Goal: Task Accomplishment & Management: Manage account settings

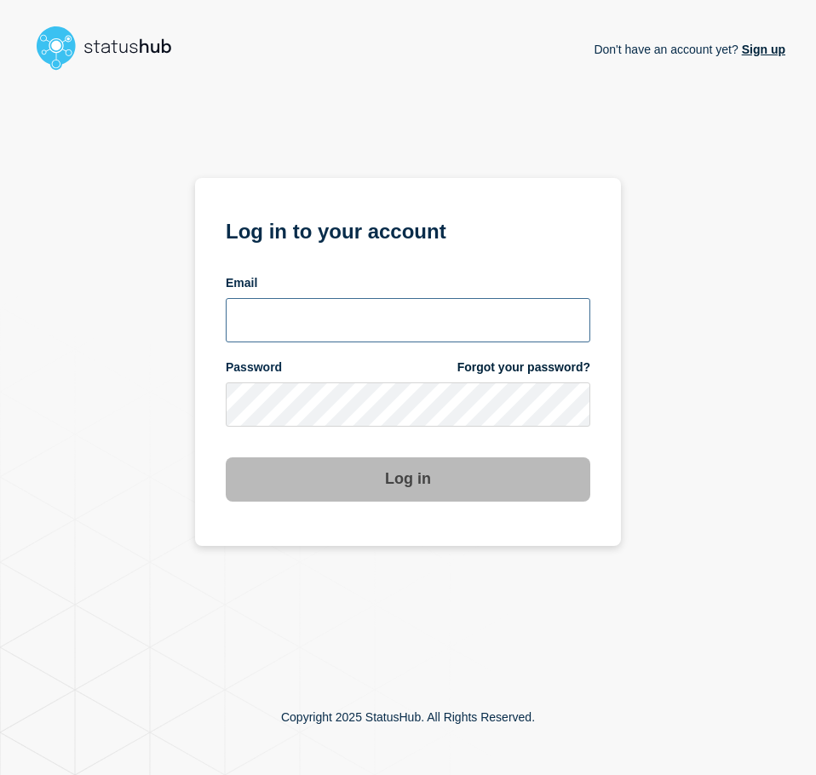
click at [300, 309] on input "email input" at bounding box center [408, 320] width 364 height 44
click at [564, 328] on input "email input" at bounding box center [408, 320] width 364 height 44
click at [0, 774] on com-1password-button at bounding box center [0, 775] width 0 height 0
click at [404, 328] on input "email input" at bounding box center [408, 320] width 364 height 44
click at [401, 326] on input "email input" at bounding box center [408, 320] width 364 height 44
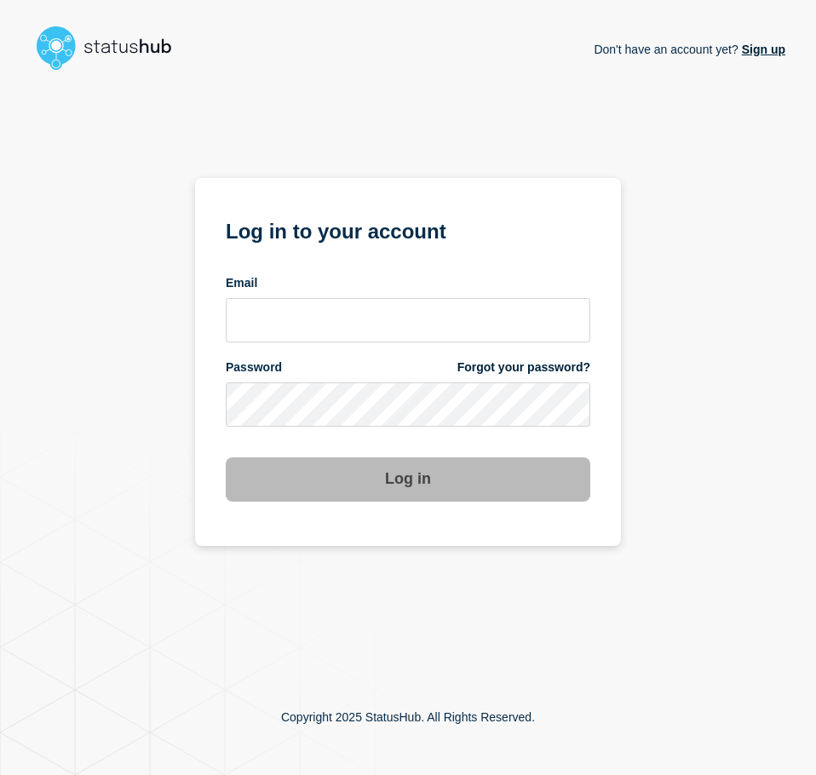
click at [454, 239] on h1 "Log in to your account" at bounding box center [408, 230] width 364 height 32
click at [527, 300] on input "email input" at bounding box center [408, 320] width 364 height 44
type input "[EMAIL_ADDRESS][PERSON_NAME][DOMAIN_NAME]"
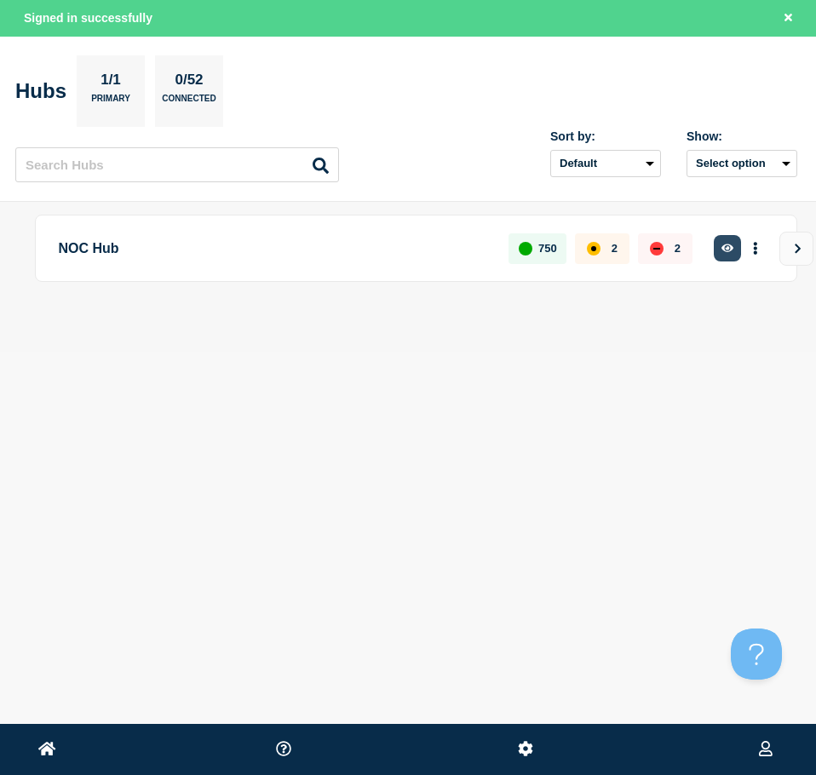
click at [722, 249] on icon "button" at bounding box center [727, 248] width 13 height 9
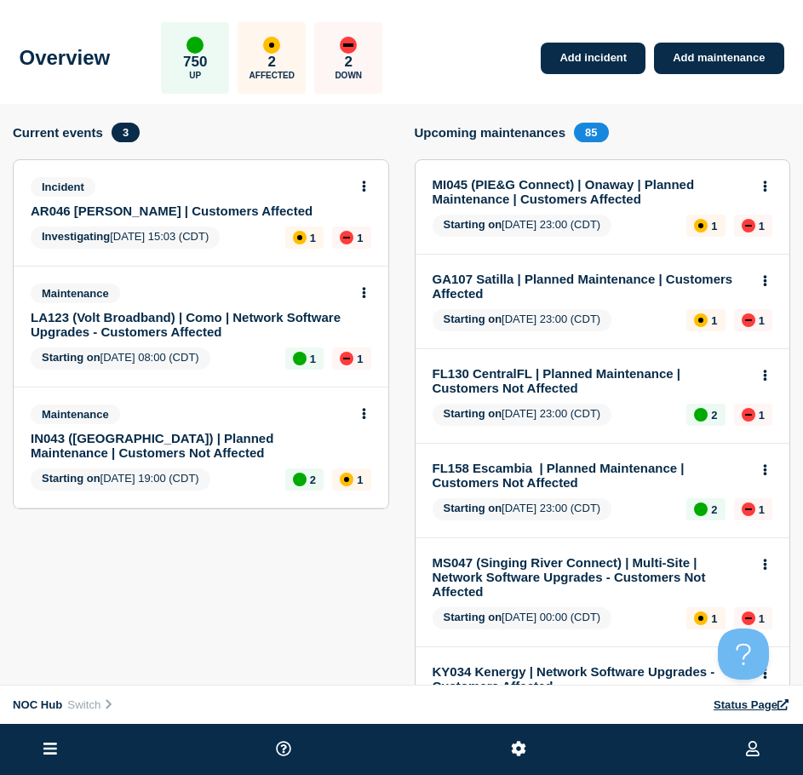
click at [180, 434] on link "IN043 ([GEOGRAPHIC_DATA]) | Planned Maintenance | Customers Not Affected" at bounding box center [190, 445] width 318 height 29
click at [217, 320] on link "LA123 (Volt Broadband) | Como | Network Software Upgrades - Customers Affected" at bounding box center [190, 324] width 318 height 29
drag, startPoint x: 198, startPoint y: 198, endPoint x: 192, endPoint y: 206, distance: 9.2
click at [198, 198] on div "Incident AR046 Petit Jean | Customers Affected" at bounding box center [194, 197] width 326 height 41
click at [193, 207] on link "AR046 Petit Jean | Customers Affected" at bounding box center [190, 210] width 318 height 14
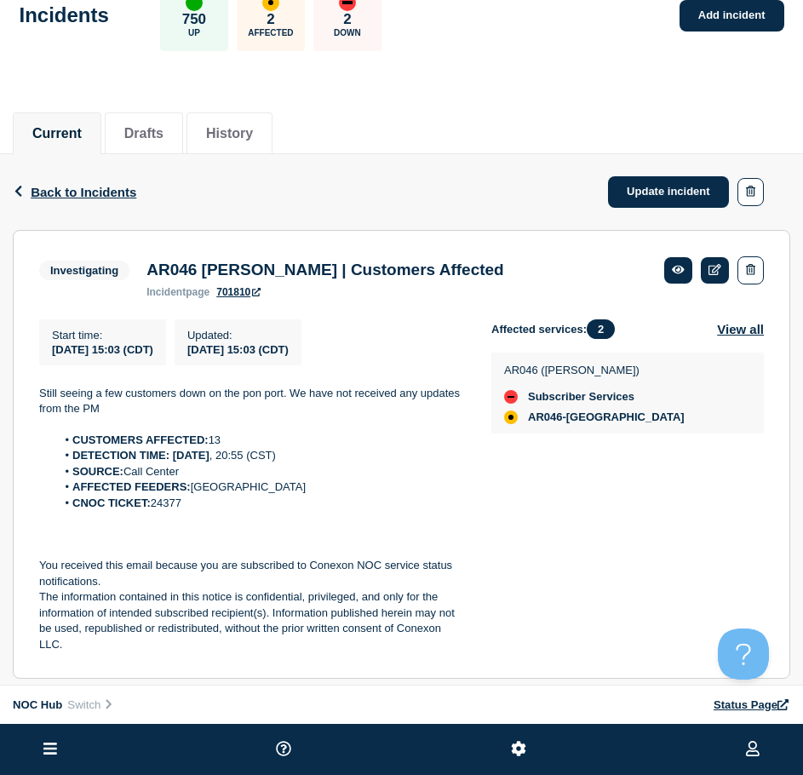
scroll to position [87, 0]
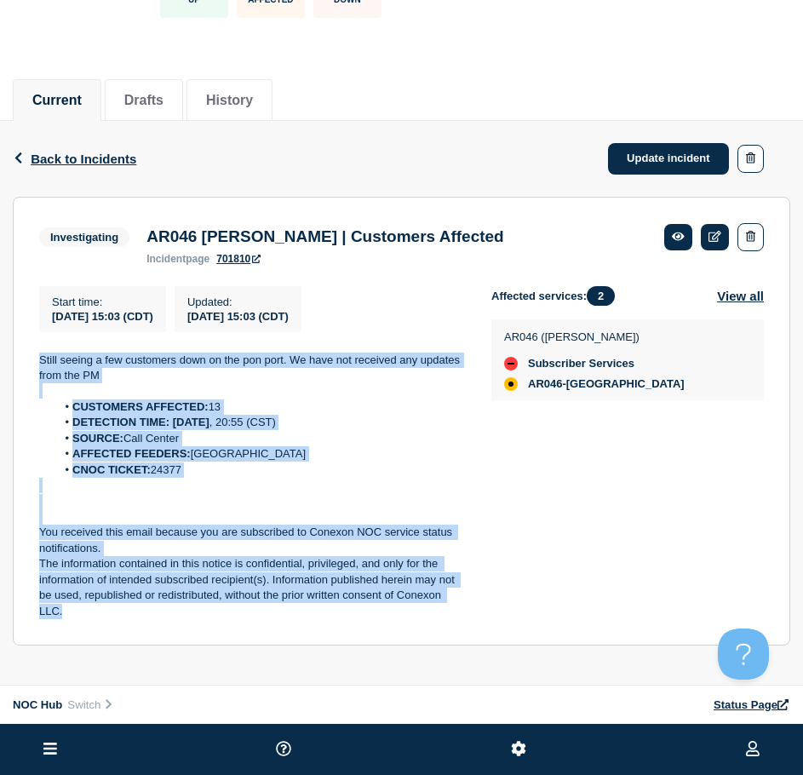
drag, startPoint x: 261, startPoint y: 614, endPoint x: 26, endPoint y: 357, distance: 348.3
click at [26, 357] on section "Investigating AR046 Petit Jean | Customers Affected incident page 701810 Start …" at bounding box center [401, 422] width 777 height 450
click at [640, 154] on link "Update incident" at bounding box center [668, 159] width 121 height 32
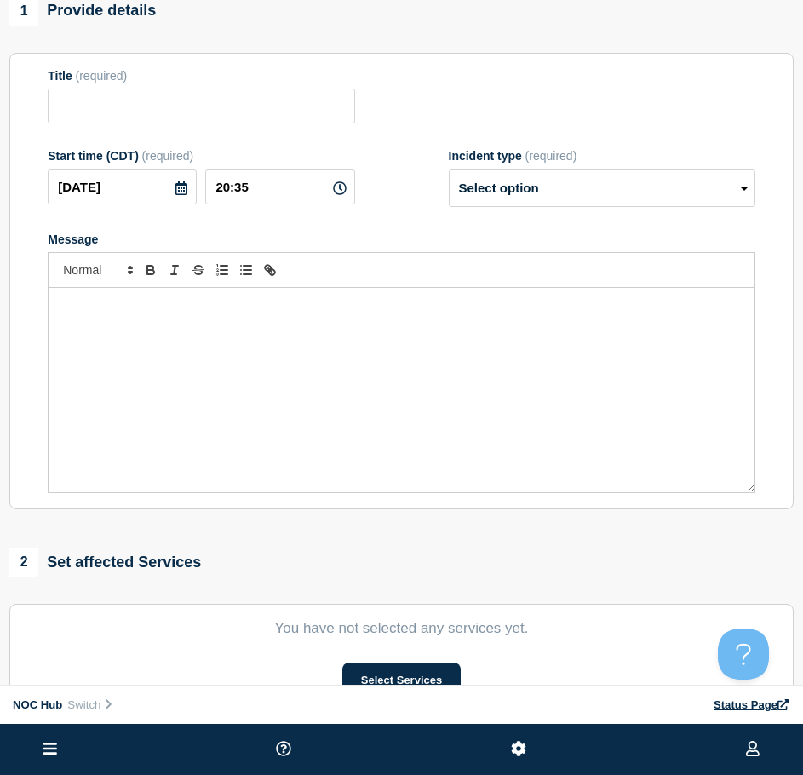
type input "AR046 Petit Jean | Customers Affected"
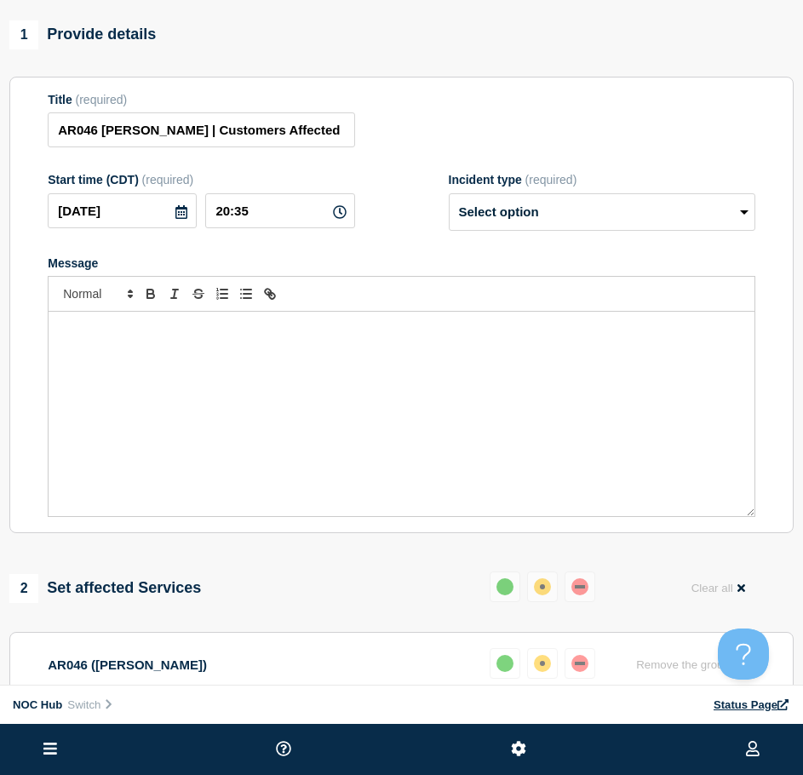
drag, startPoint x: 324, startPoint y: 389, endPoint x: 342, endPoint y: 376, distance: 22.7
click at [331, 383] on div "Message" at bounding box center [402, 414] width 706 height 204
drag, startPoint x: 540, startPoint y: 229, endPoint x: 528, endPoint y: 233, distance: 12.7
click at [538, 231] on select "Select option Investigating Identified Monitoring Resolved" at bounding box center [602, 211] width 307 height 37
click at [296, 393] on div "Conexon*01" at bounding box center [402, 414] width 706 height 204
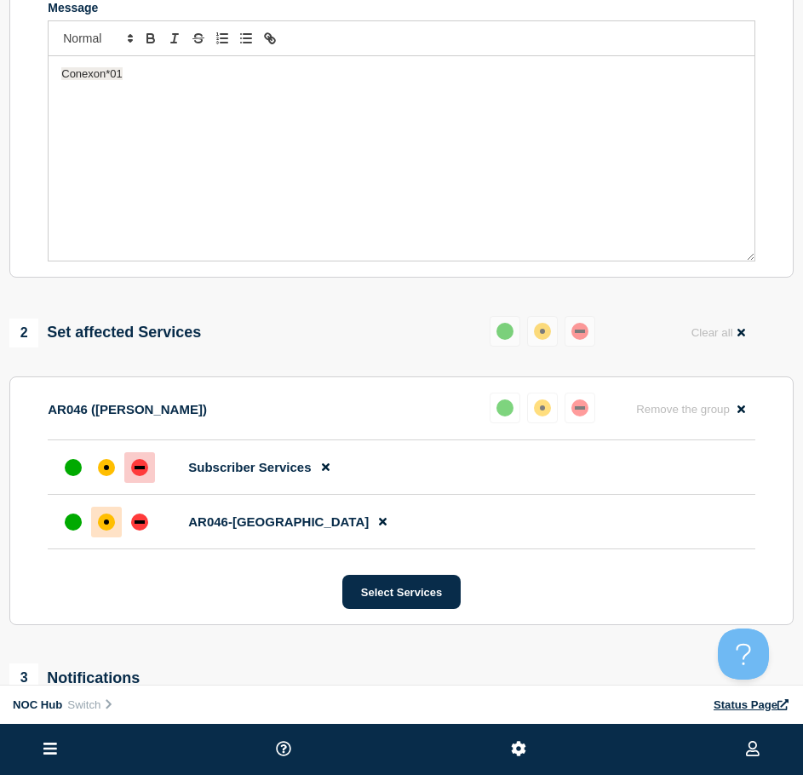
scroll to position [683, 0]
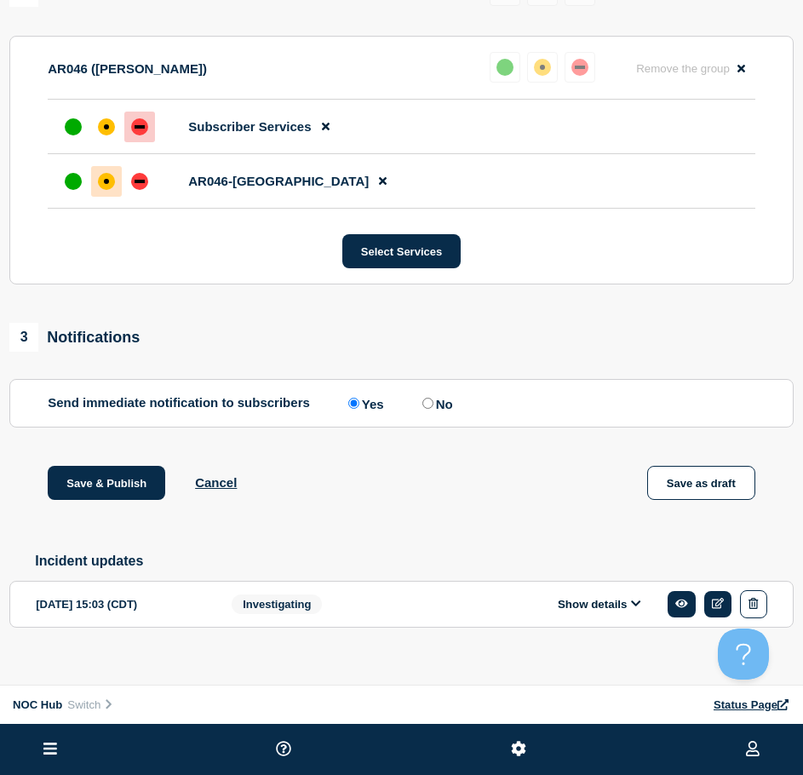
drag, startPoint x: 296, startPoint y: 610, endPoint x: 375, endPoint y: 605, distance: 78.5
click at [296, 610] on span "Investigating" at bounding box center [277, 604] width 90 height 20
click at [573, 611] on button "Show details" at bounding box center [600, 604] width 94 height 14
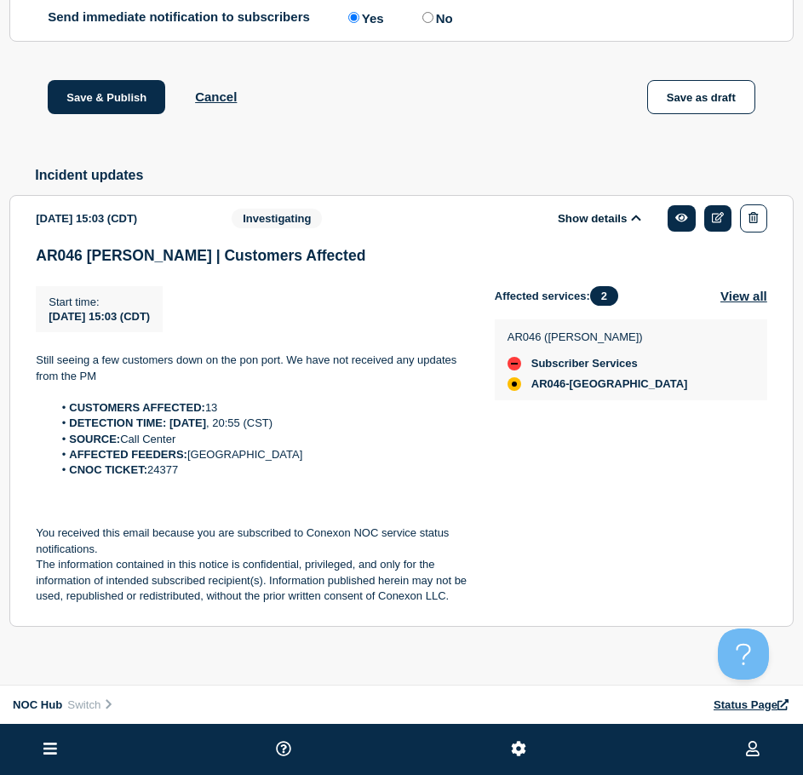
scroll to position [1093, 0]
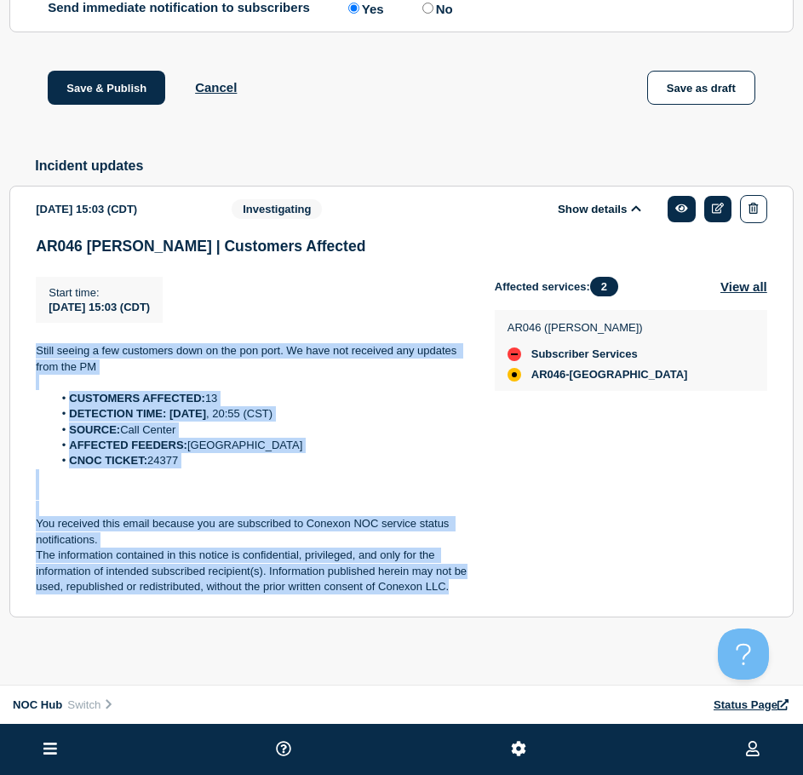
drag, startPoint x: 456, startPoint y: 582, endPoint x: 27, endPoint y: 343, distance: 490.9
click at [27, 343] on section "2025-08-19 15:03 (CDT) Show details Investigating AR046 Petit Jean | Customers …" at bounding box center [401, 402] width 784 height 433
copy div "Still seeing a few customers down on the pon port. We have not received any upd…"
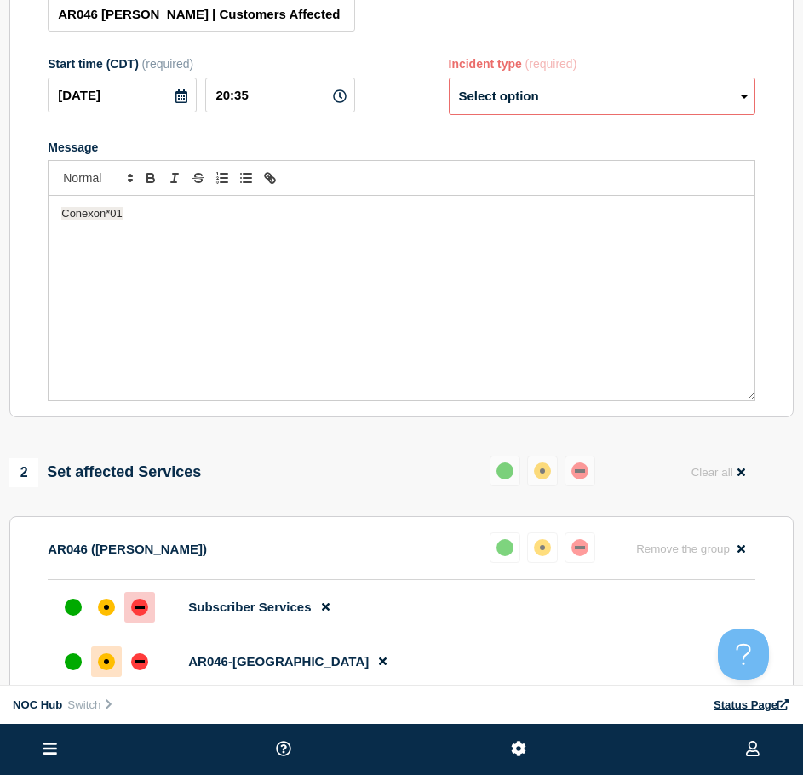
scroll to position [72, 0]
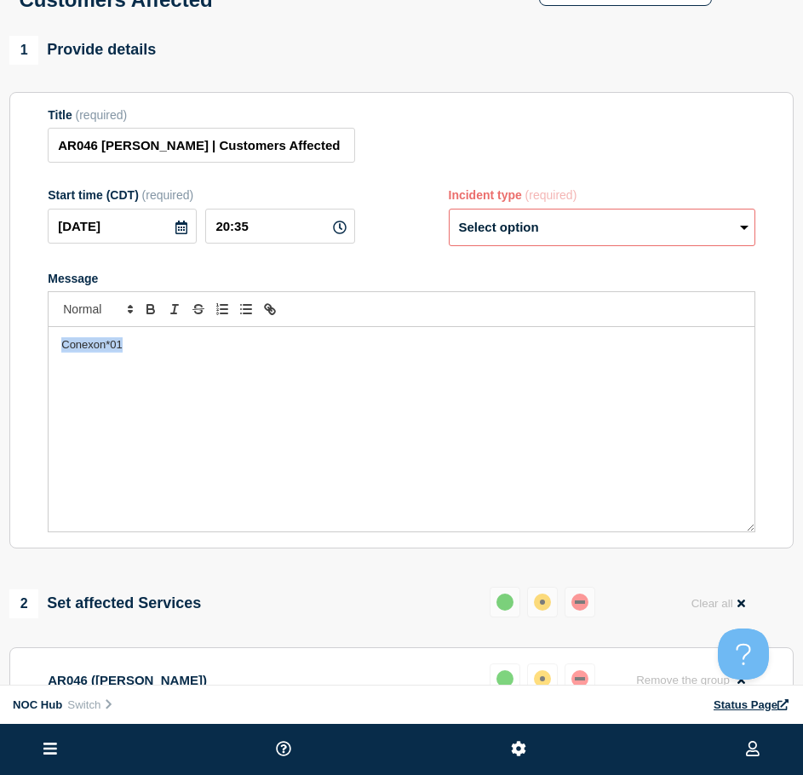
drag, startPoint x: 171, startPoint y: 381, endPoint x: 20, endPoint y: 369, distance: 152.1
click at [20, 369] on section "Title (required) AR046 Petit Jean | Customers Affected Start time (CDT) (requir…" at bounding box center [401, 320] width 784 height 457
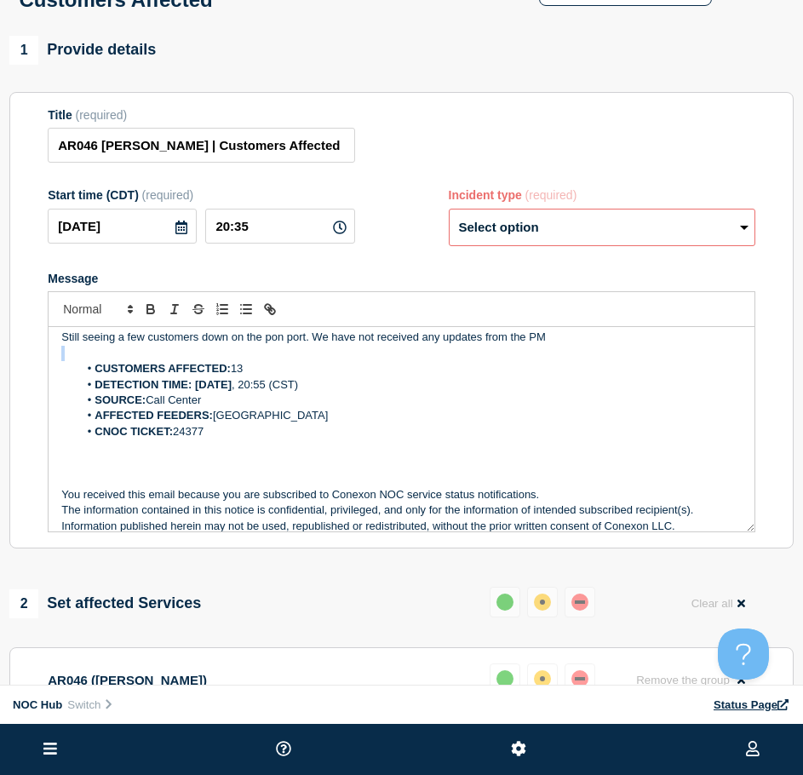
scroll to position [0, 0]
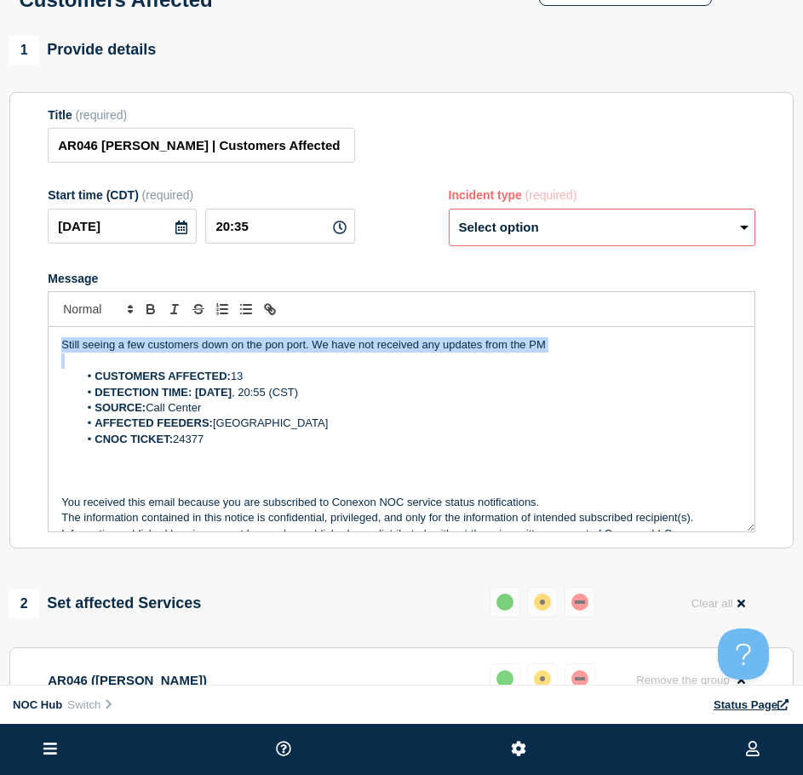
drag, startPoint x: 579, startPoint y: 348, endPoint x: -171, endPoint y: 309, distance: 751.1
click at [0, 309] on html "Home Hub Operations Overview Incident Maintenance Platform Alert Subscribers Te…" at bounding box center [401, 315] width 803 height 775
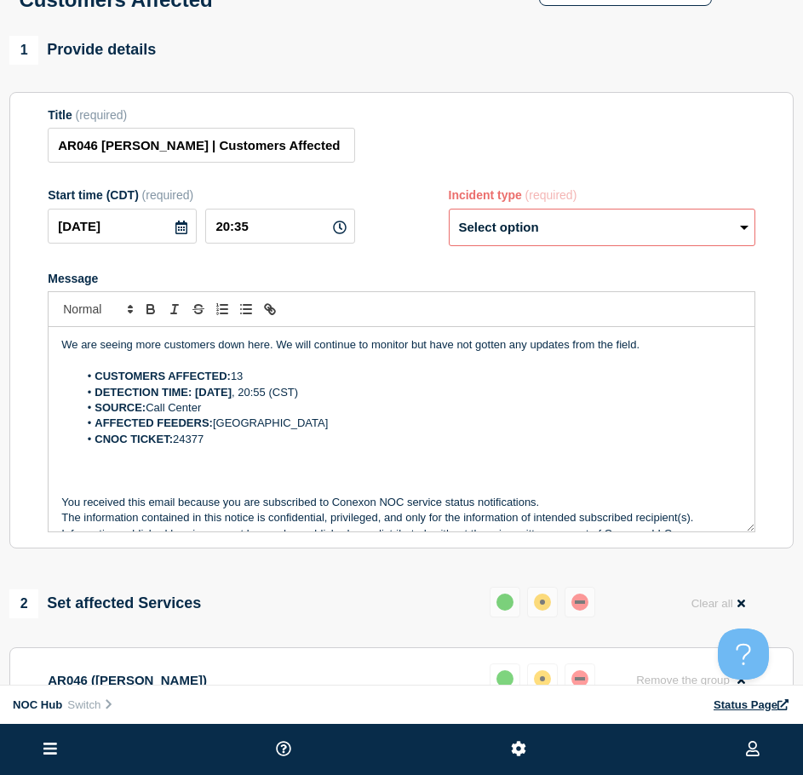
click at [252, 384] on li "CUSTOMERS AFFECTED: 13" at bounding box center [409, 376] width 663 height 15
drag, startPoint x: 555, startPoint y: 235, endPoint x: 552, endPoint y: 248, distance: 13.2
click at [550, 238] on select "Select option Investigating Identified Monitoring Resolved" at bounding box center [602, 227] width 307 height 37
select select "investigating"
click at [449, 216] on select "Select option Investigating Identified Monitoring Resolved" at bounding box center [602, 227] width 307 height 37
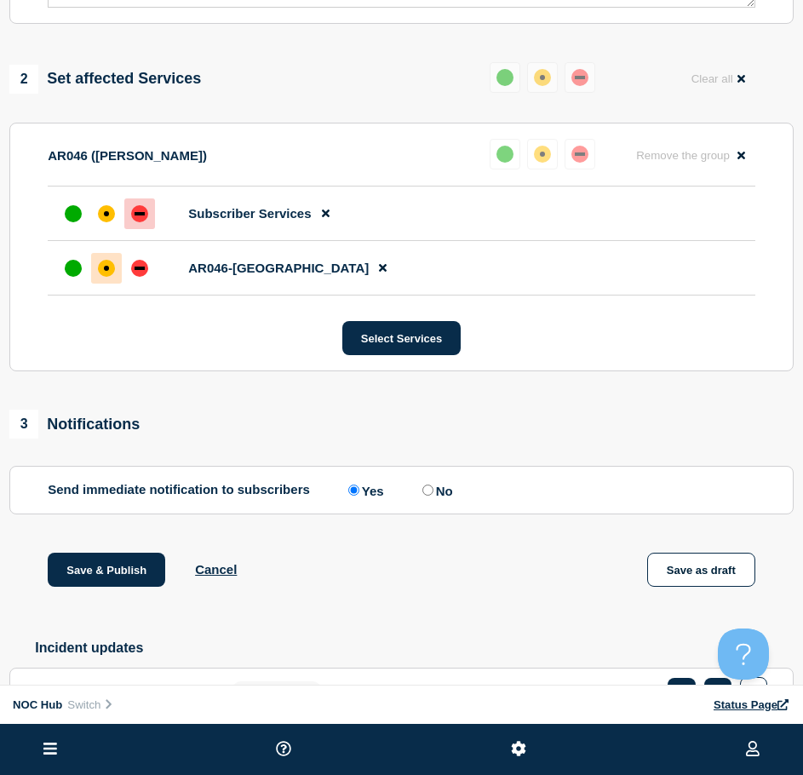
scroll to position [753, 0]
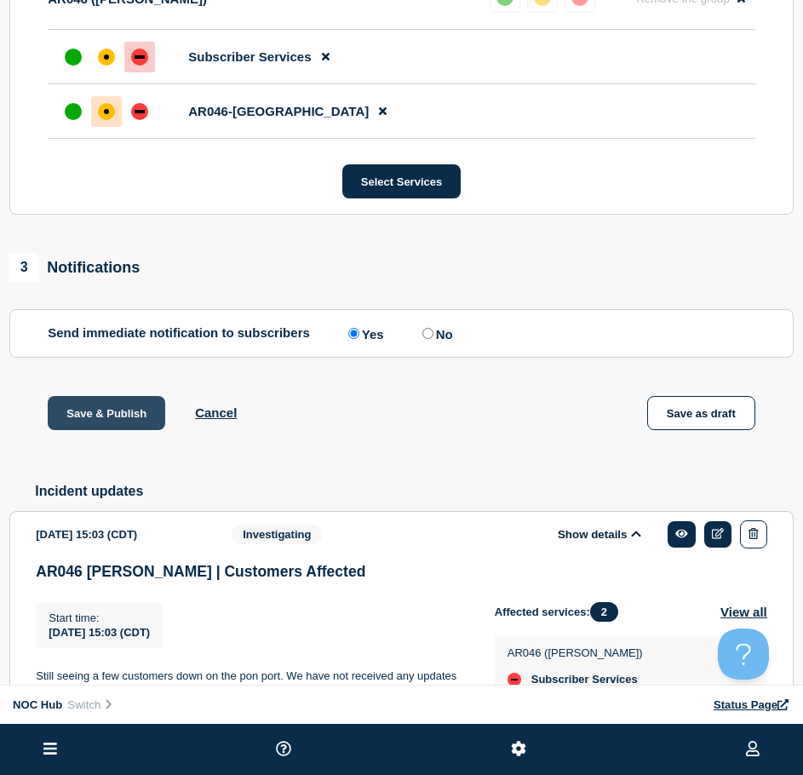
click at [137, 426] on button "Save & Publish" at bounding box center [106, 413] width 117 height 34
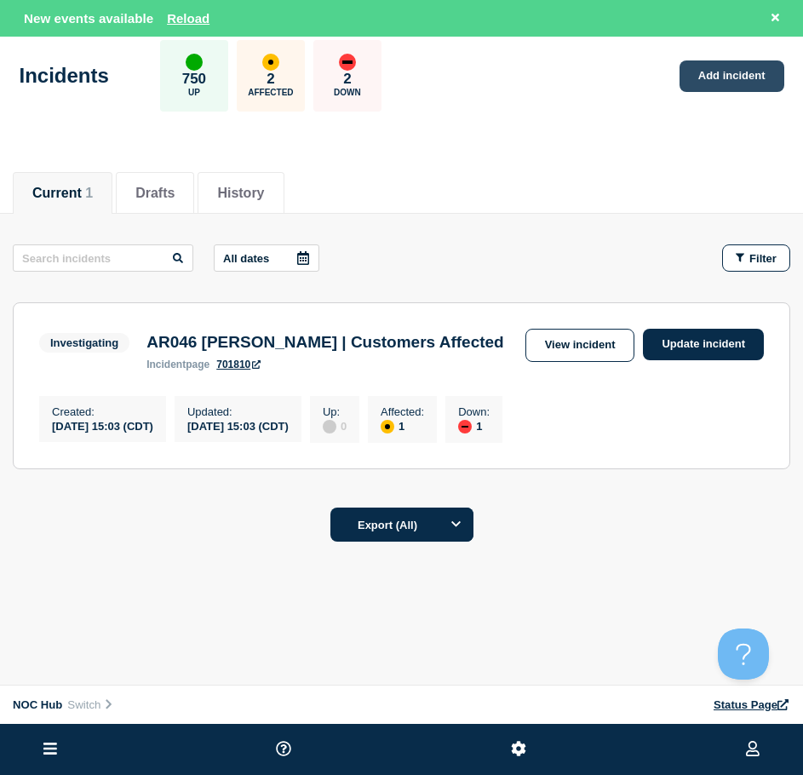
scroll to position [29, 0]
click at [175, 21] on button "Reload" at bounding box center [188, 18] width 43 height 14
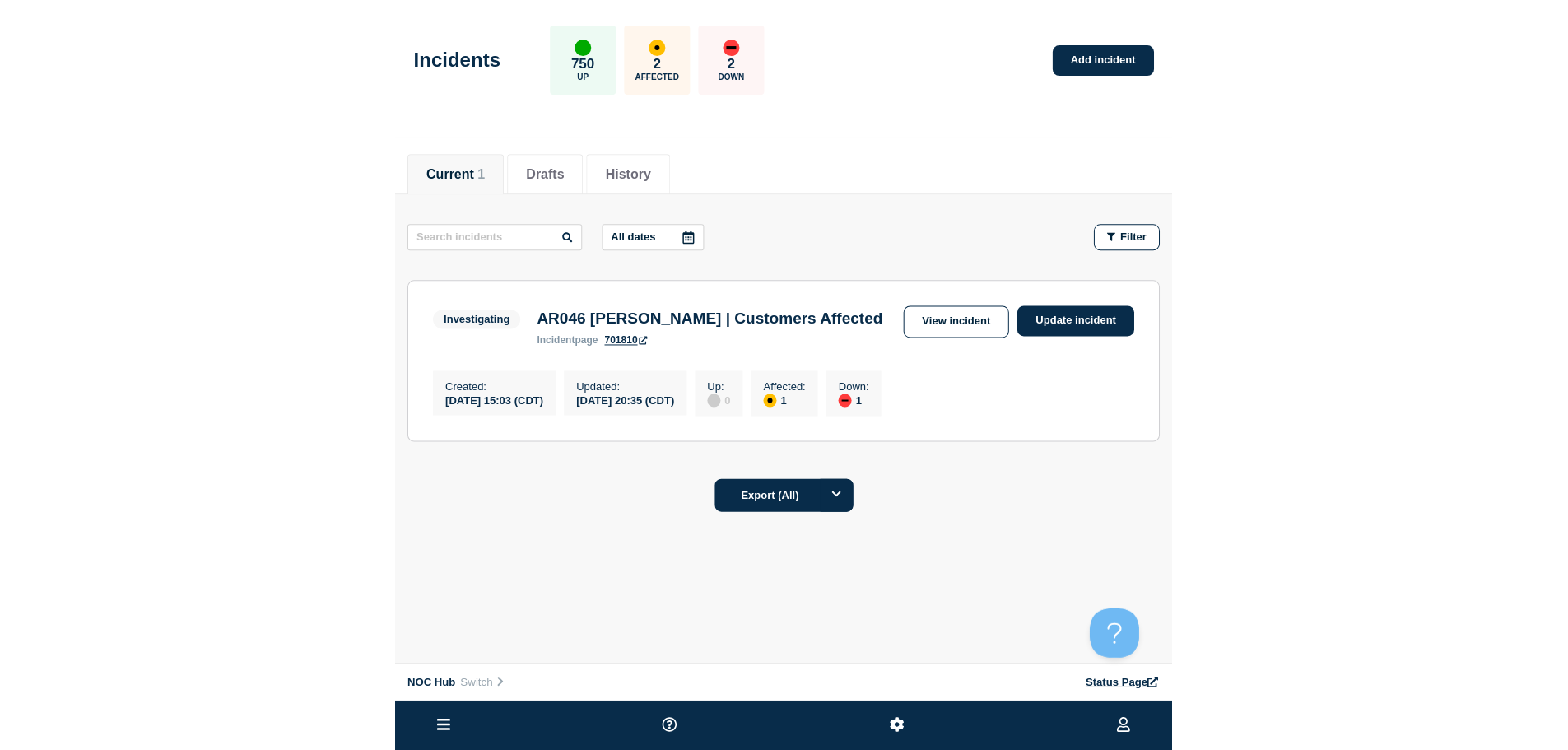
scroll to position [0, 0]
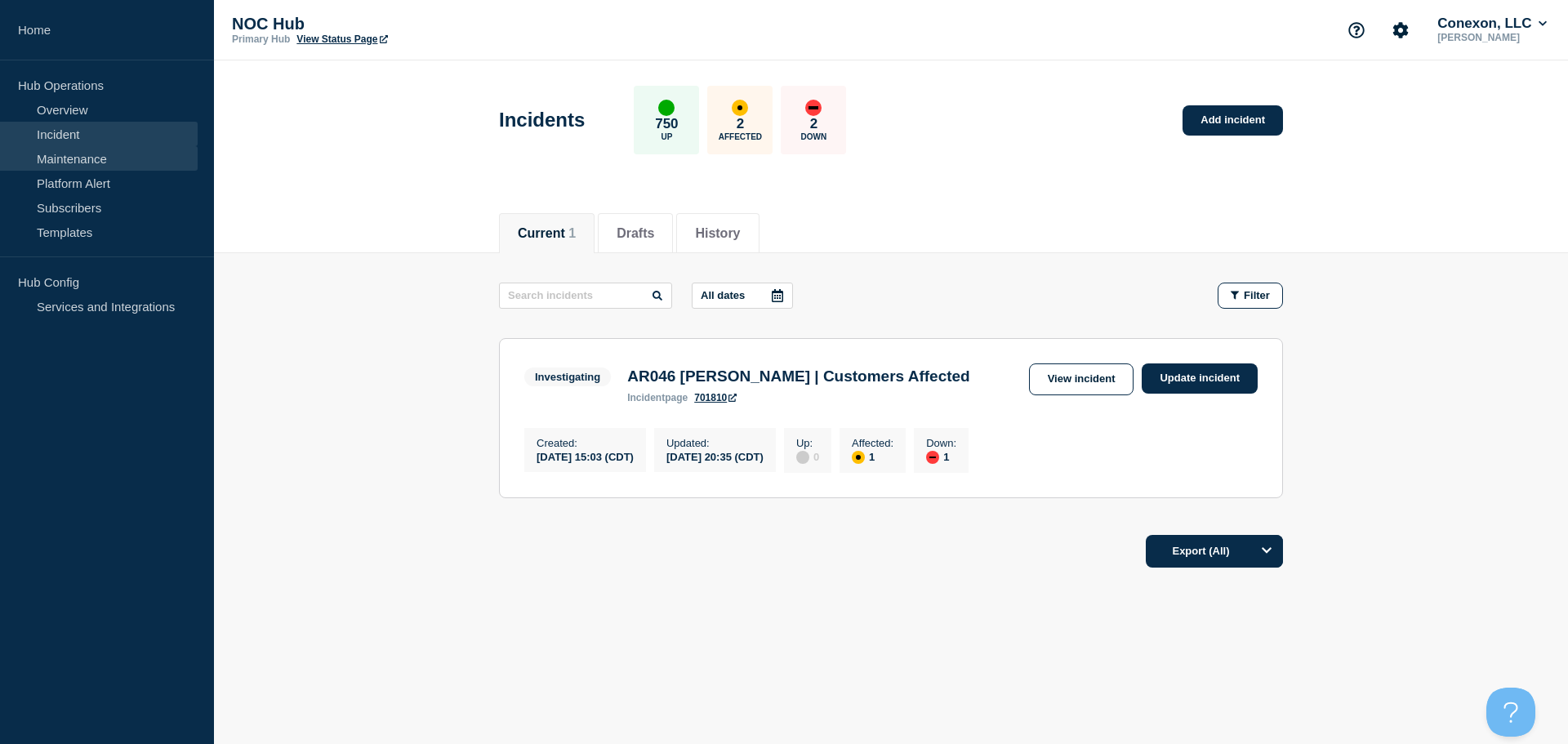
click at [108, 153] on link "Maintenance" at bounding box center [99, 158] width 198 height 25
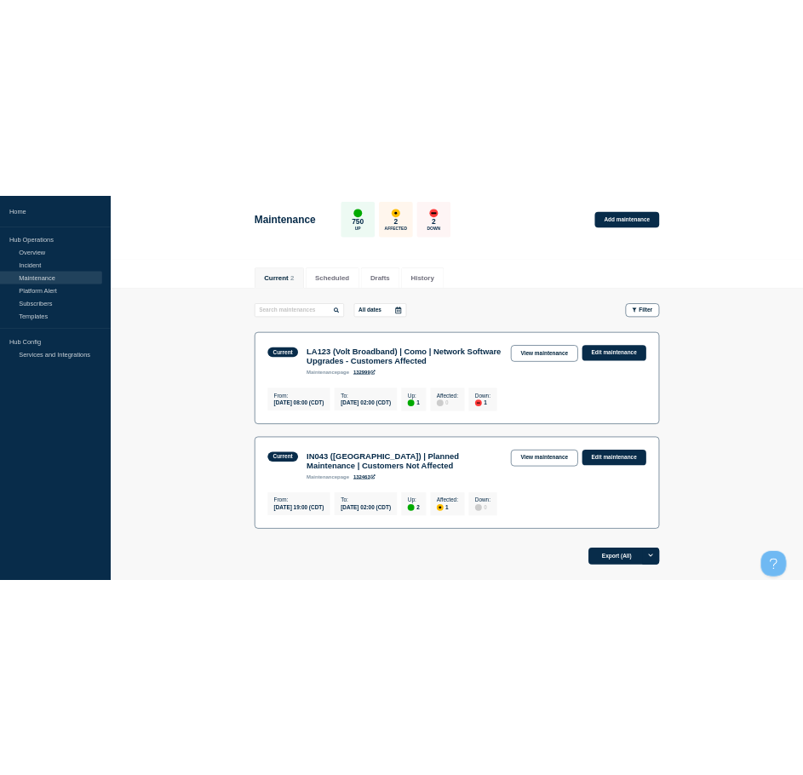
scroll to position [221, 0]
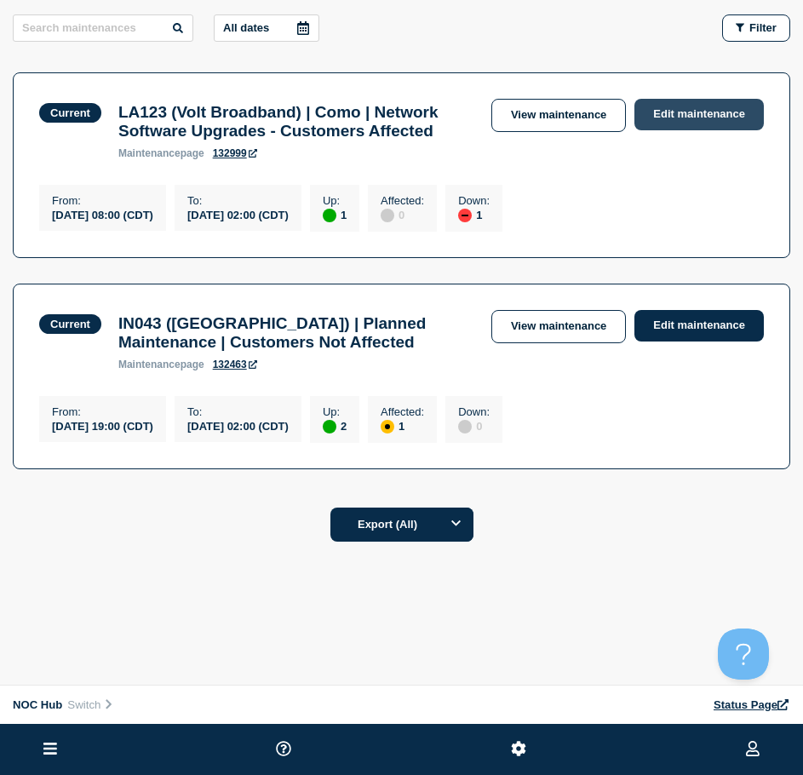
click at [688, 107] on link "Edit maintenance" at bounding box center [698, 115] width 129 height 32
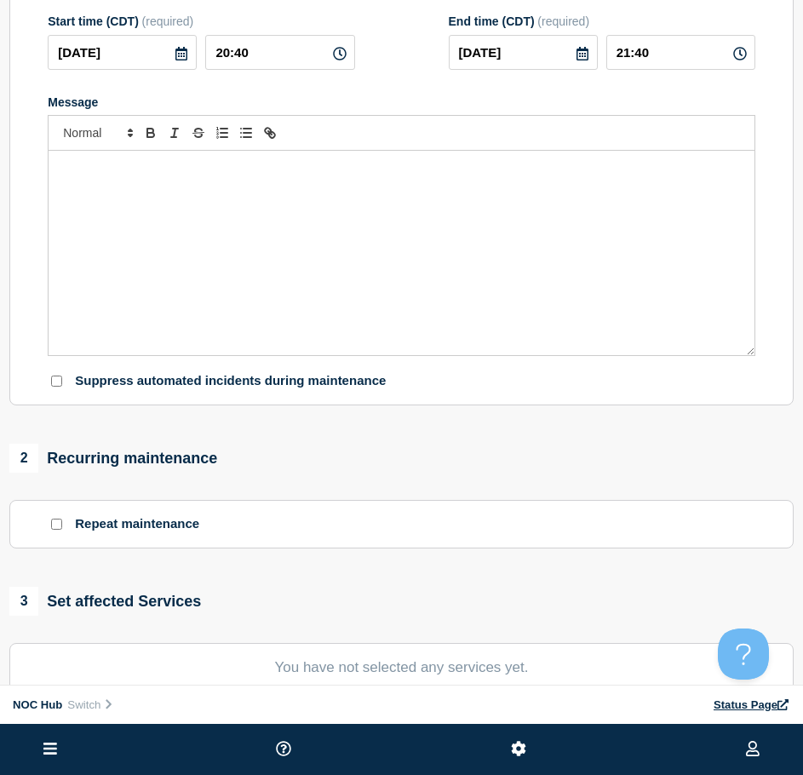
type input "LA123 (Volt Broadband) | Como | Network Software Upgrades - Customers Affected"
type input "08:00"
type input "2025-08-20"
type input "02:00"
checkbox input "false"
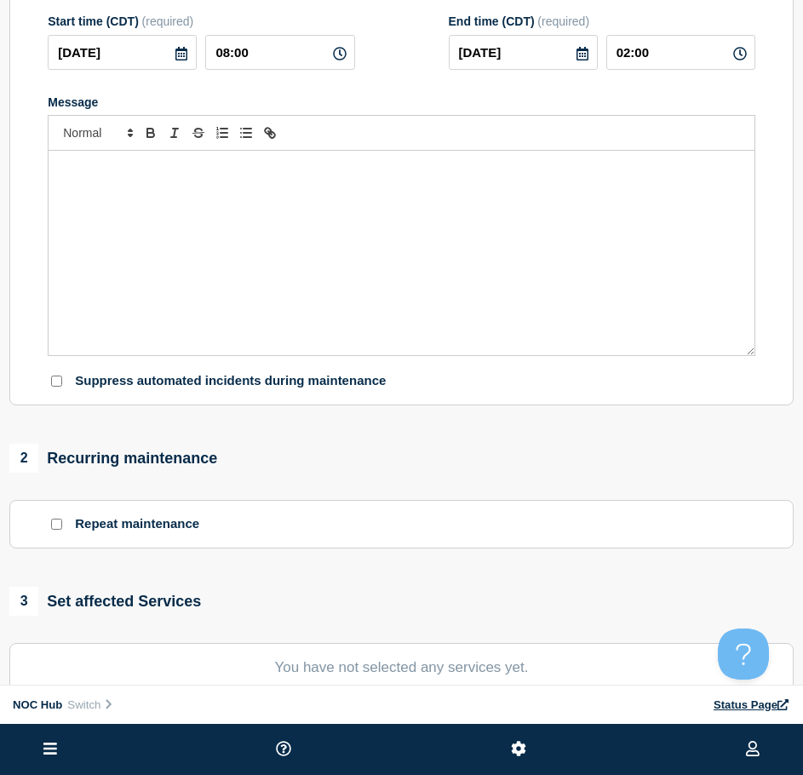
drag, startPoint x: 749, startPoint y: 189, endPoint x: 736, endPoint y: 193, distance: 13.5
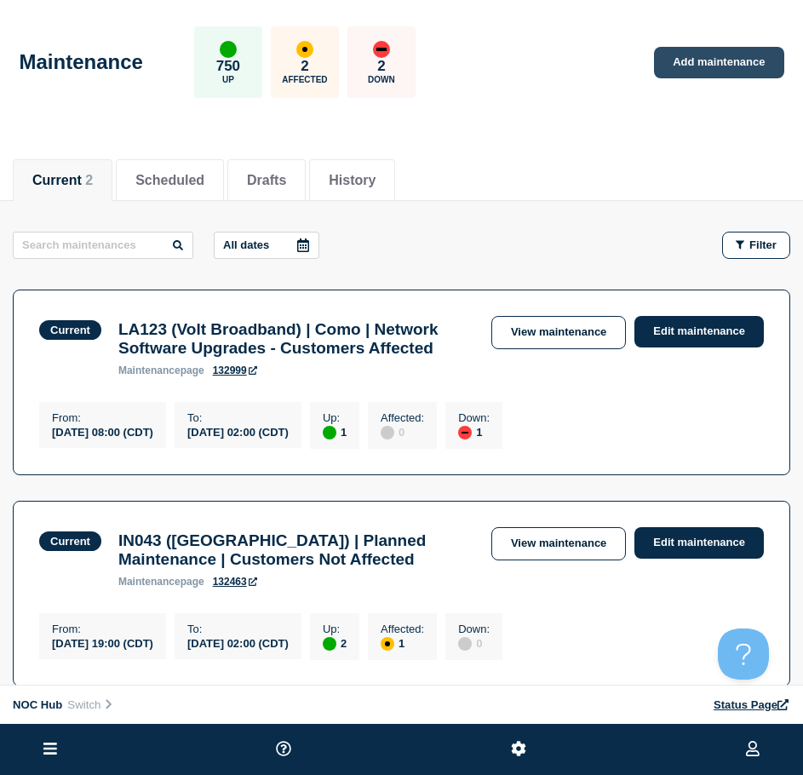
click at [685, 54] on link "Add maintenance" at bounding box center [718, 63] width 129 height 32
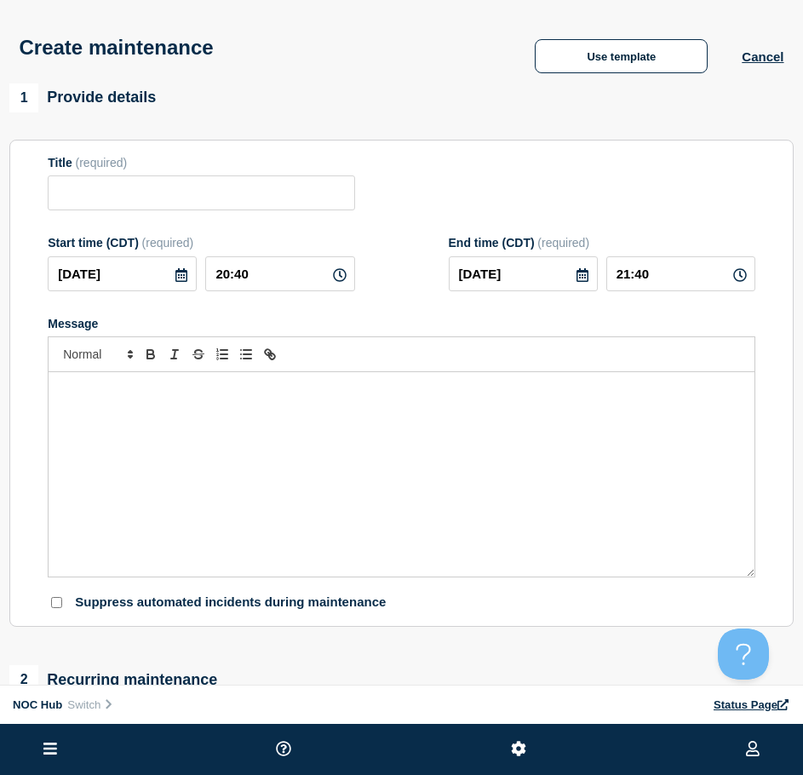
click at [581, 28] on div "Create maintenance Use template Cancel" at bounding box center [401, 41] width 803 height 83
click at [577, 49] on button "Use template" at bounding box center [621, 56] width 173 height 34
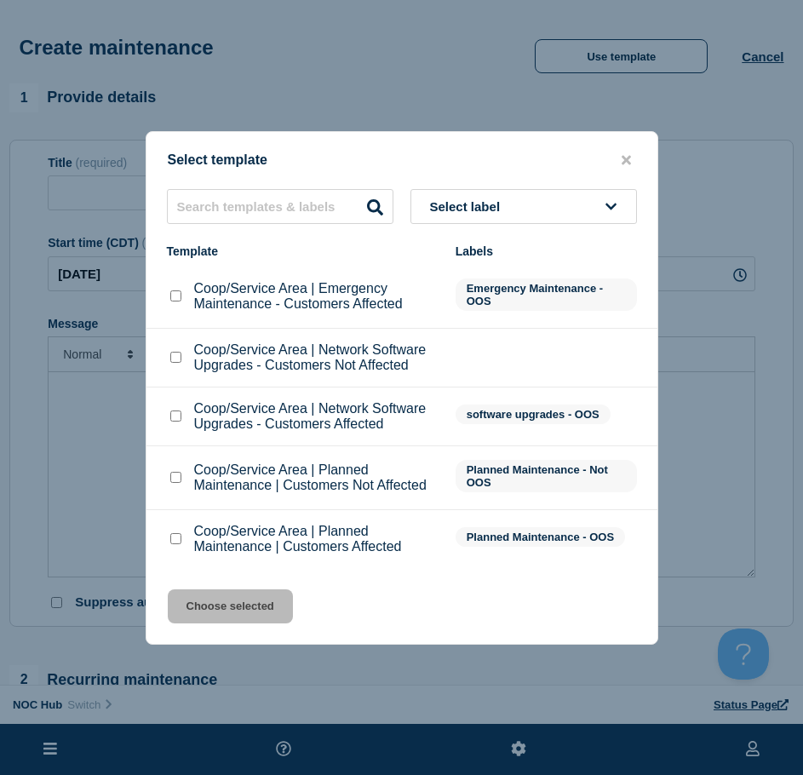
click at [169, 473] on div at bounding box center [175, 477] width 17 height 17
click at [177, 476] on input "Coop/Service Area | Planned Maintenance | Customers Not Affected checkbox" at bounding box center [175, 477] width 11 height 11
checkbox input "true"
click at [215, 619] on button "Choose selected" at bounding box center [230, 606] width 125 height 34
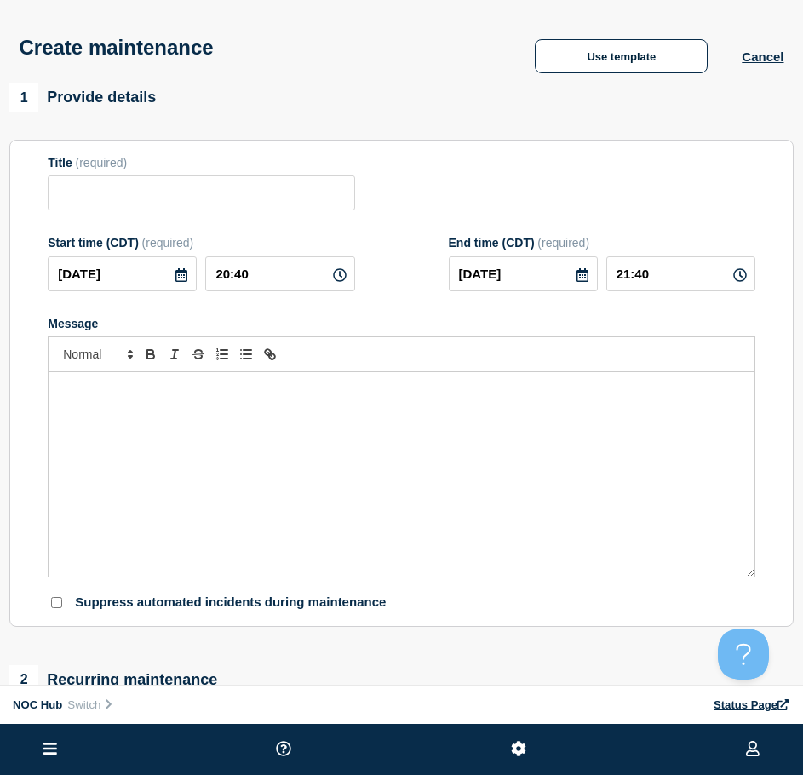
type input "Coop/Service Area | Planned Maintenance | Customers Not Affected"
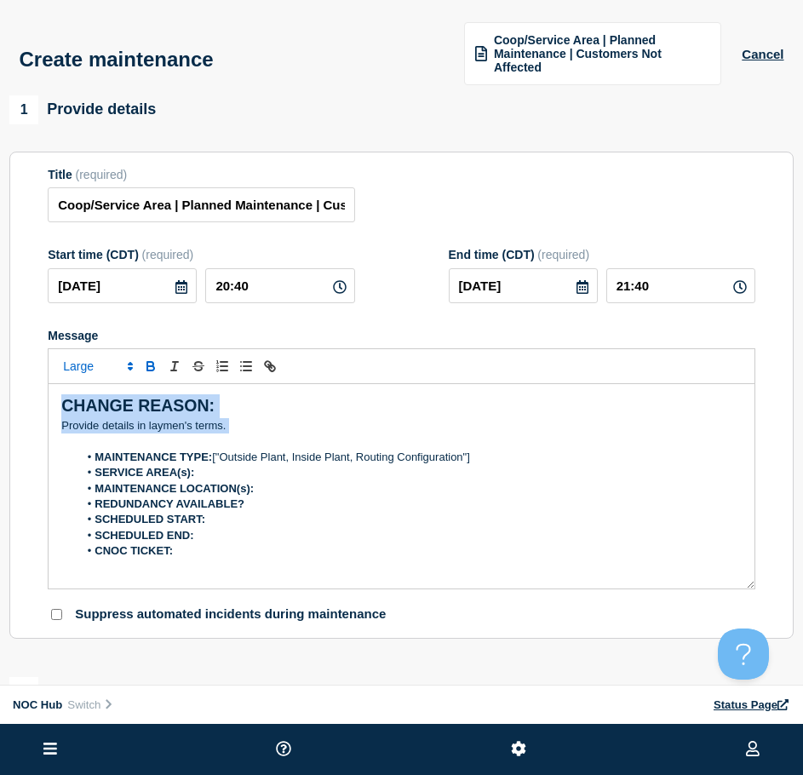
drag, startPoint x: 238, startPoint y: 421, endPoint x: -192, endPoint y: 340, distance: 437.5
click at [0, 340] on html "Home Hub Operations Overview Incident Maintenance Platform Alert Subscribers Te…" at bounding box center [401, 387] width 803 height 775
click at [255, 422] on p "﻿Provide details in laymen's terms." at bounding box center [401, 425] width 680 height 15
click at [250, 427] on p "﻿Provide details in laymen's terms." at bounding box center [401, 425] width 680 height 15
drag, startPoint x: 250, startPoint y: 427, endPoint x: -17, endPoint y: 410, distance: 267.9
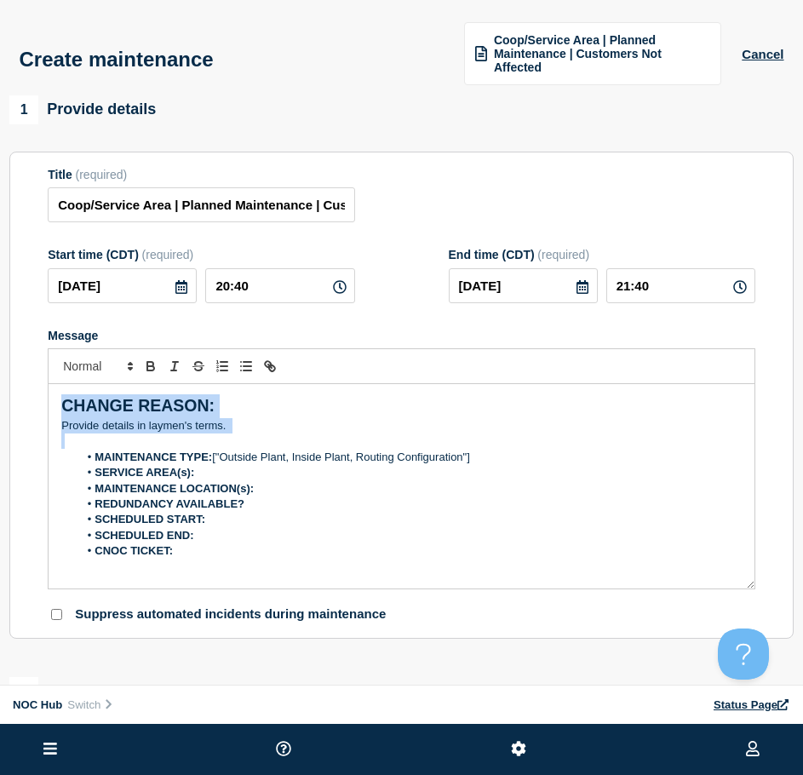
click at [0, 410] on html "Home Hub Operations Overview Incident Maintenance Platform Alert Subscribers Te…" at bounding box center [401, 387] width 803 height 775
click at [132, 438] on p "Message" at bounding box center [401, 440] width 680 height 15
click at [222, 434] on p "Message" at bounding box center [401, 440] width 680 height 15
drag, startPoint x: 206, startPoint y: 434, endPoint x: 194, endPoint y: 434, distance: 11.9
click at [194, 434] on p "Message" at bounding box center [401, 440] width 680 height 15
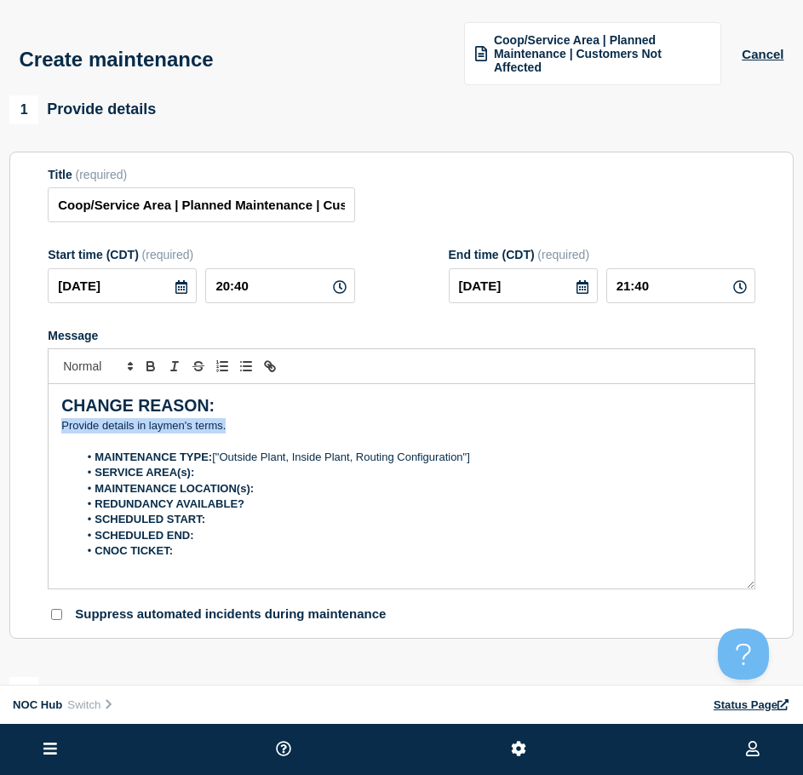
drag, startPoint x: 225, startPoint y: 429, endPoint x: 53, endPoint y: 427, distance: 172.0
click at [53, 427] on div "CHANGE REASON: ﻿Provide details in laymen's terms. MAINTENANCE TYPE: ["Outside …" at bounding box center [402, 486] width 706 height 204
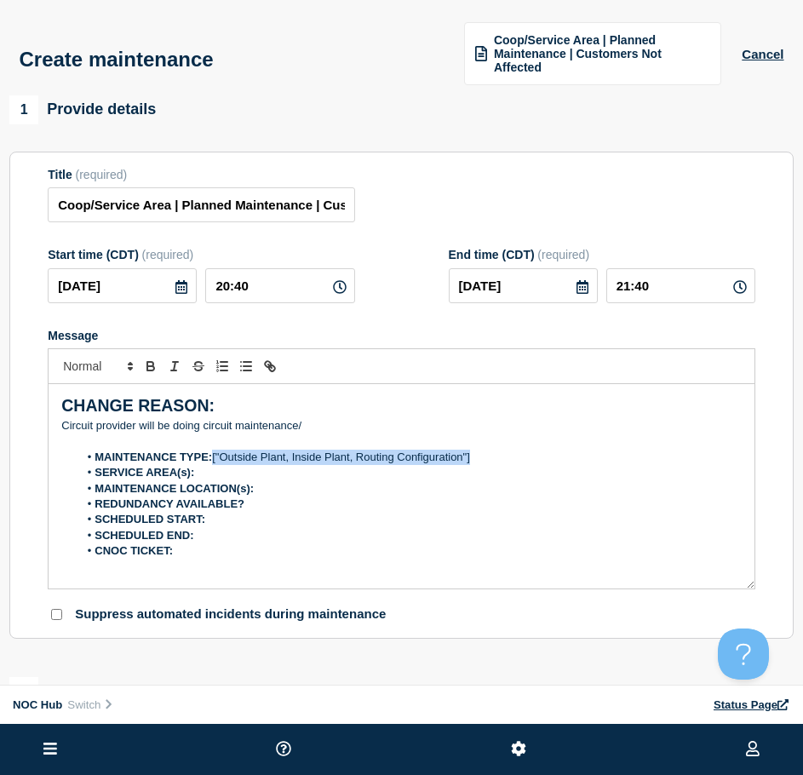
drag, startPoint x: 447, startPoint y: 450, endPoint x: 230, endPoint y: 462, distance: 217.4
click at [213, 451] on li "MAINTENANCE TYPE: ["Outside Plant, Inside Plant, Routing Configuration"]" at bounding box center [409, 457] width 663 height 15
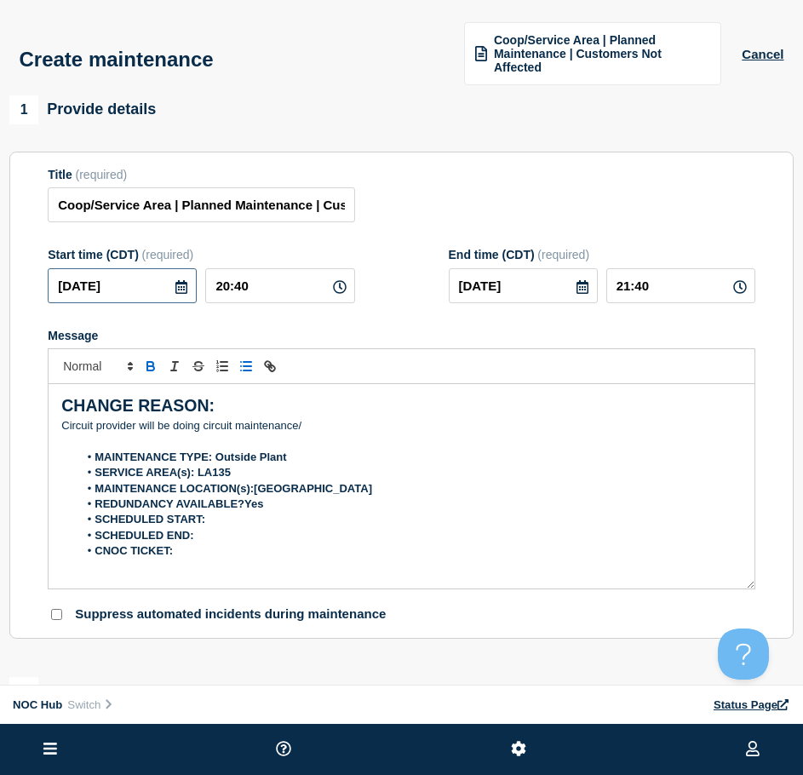
drag, startPoint x: 143, startPoint y: 290, endPoint x: -106, endPoint y: 267, distance: 249.7
click at [0, 267] on html "Home Hub Operations Overview Incident Maintenance Platform Alert Subscribers Te…" at bounding box center [401, 387] width 803 height 775
click at [219, 521] on li "SCHEDULED START:" at bounding box center [409, 519] width 663 height 15
drag, startPoint x: 267, startPoint y: 289, endPoint x: 147, endPoint y: 295, distance: 120.2
click at [144, 295] on div "2025-08-19 20:40" at bounding box center [201, 285] width 307 height 35
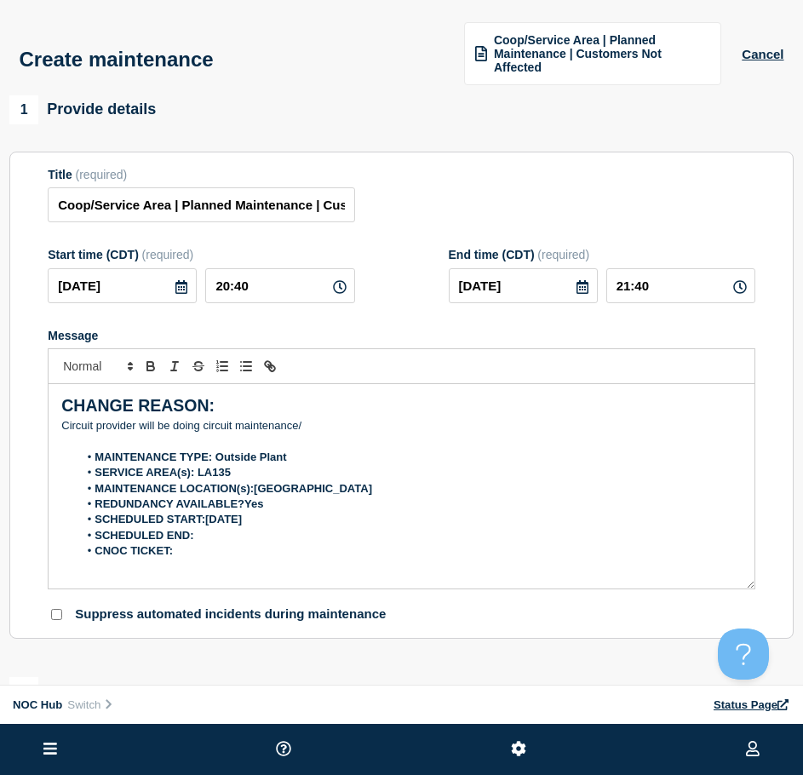
click at [182, 287] on icon at bounding box center [181, 287] width 12 height 14
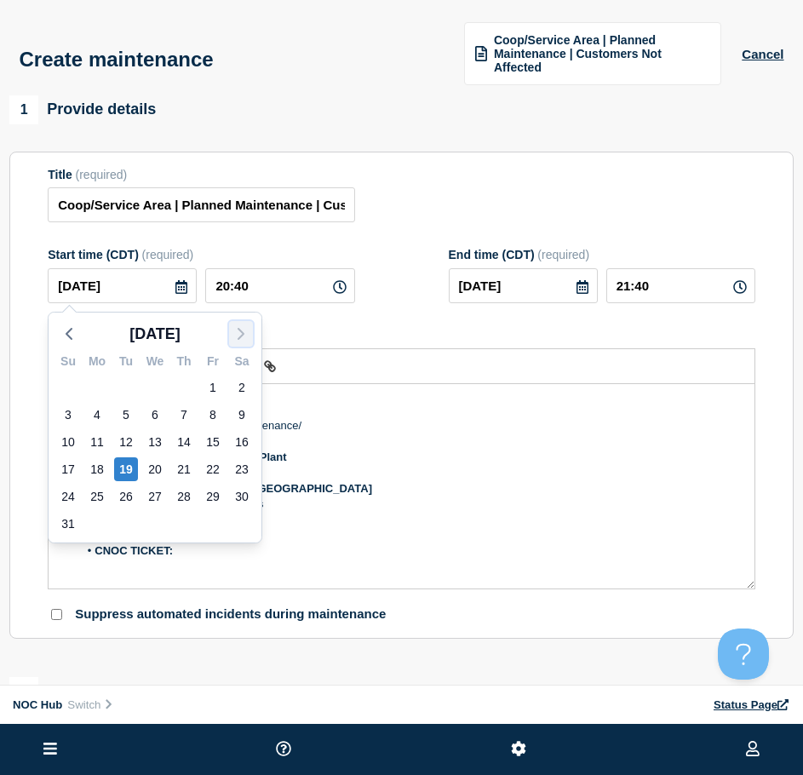
click at [238, 335] on icon "button" at bounding box center [241, 334] width 20 height 20
click at [102, 467] on div "22" at bounding box center [97, 469] width 24 height 24
type input "2025-09-22"
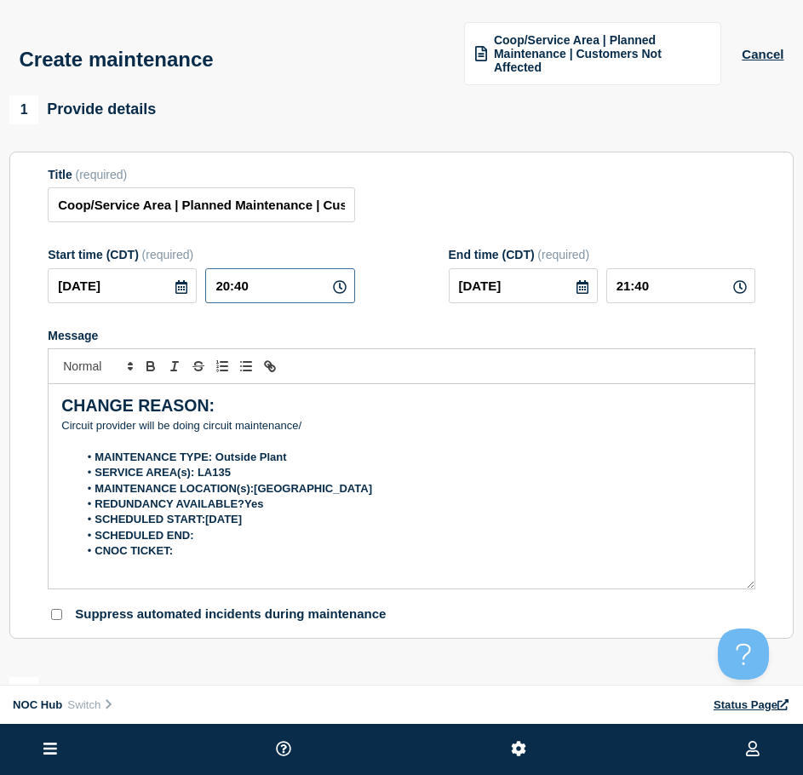
click at [154, 298] on div "2025-09-22 20:40" at bounding box center [201, 285] width 307 height 35
type input "23:00"
type input "2025-09-23"
drag, startPoint x: 651, startPoint y: 287, endPoint x: 324, endPoint y: 244, distance: 329.7
click at [326, 249] on div "Start time (CDT) (required) 2025-09-22 23:00 End time (CDT) (required) 2025-09-…" at bounding box center [402, 275] width 708 height 55
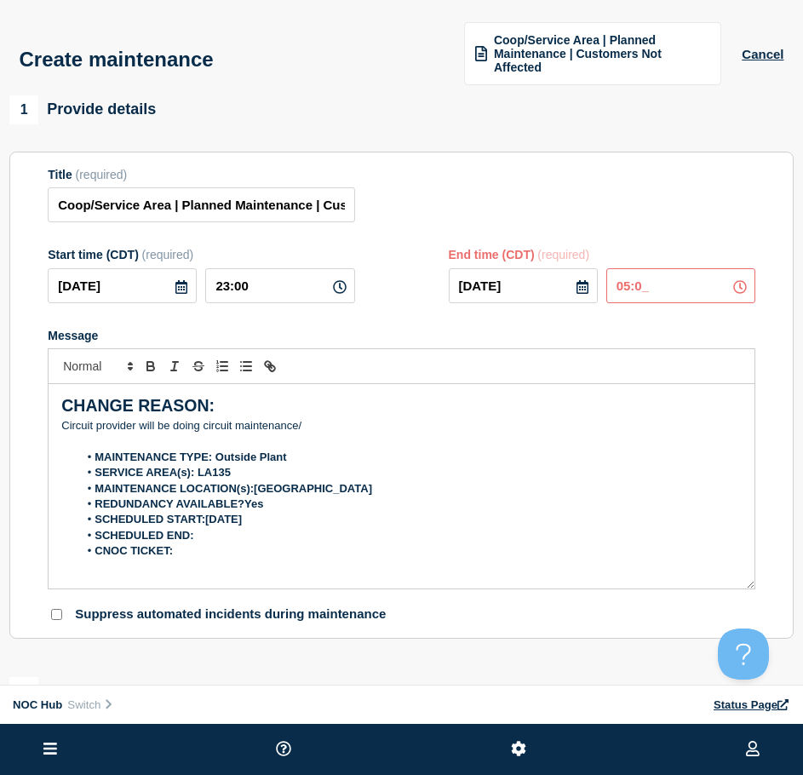
type input "05:00"
drag, startPoint x: 122, startPoint y: 284, endPoint x: -103, endPoint y: 271, distance: 225.1
click at [0, 271] on html "Home Hub Operations Overview Incident Maintenance Platform Alert Subscribers Te…" at bounding box center [401, 387] width 803 height 775
drag, startPoint x: 270, startPoint y: 518, endPoint x: 207, endPoint y: 517, distance: 63.0
click at [207, 517] on li "SCHEDULED START:2025-08-19" at bounding box center [409, 519] width 663 height 15
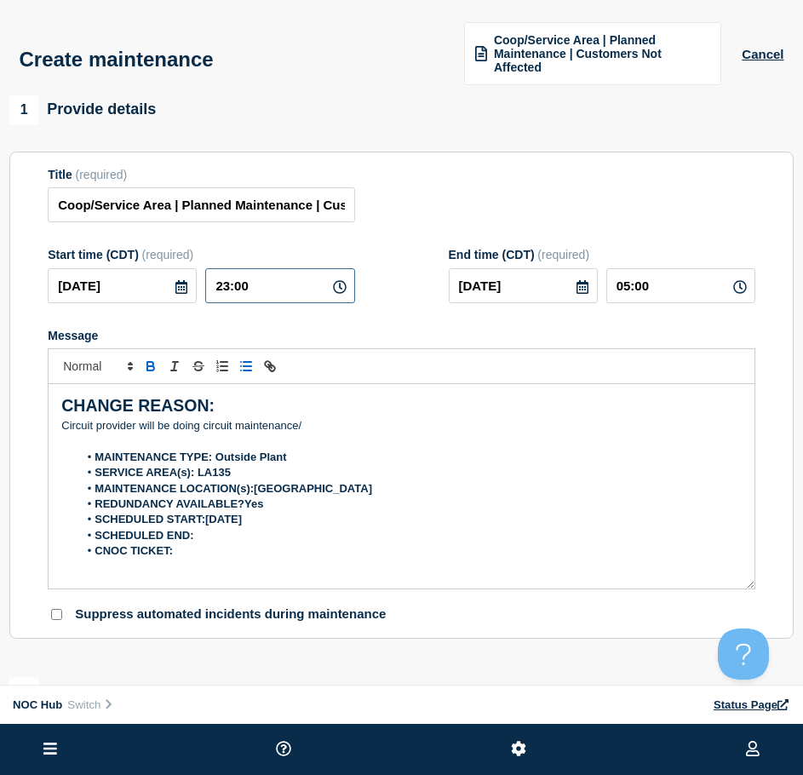
drag, startPoint x: 280, startPoint y: 290, endPoint x: 90, endPoint y: 293, distance: 189.9
click at [88, 284] on div "2025-09-22 23:00" at bounding box center [201, 285] width 307 height 35
click at [294, 522] on li "SCHEDULED START:2025-09-22" at bounding box center [409, 519] width 663 height 15
drag, startPoint x: 536, startPoint y: 296, endPoint x: 349, endPoint y: 284, distance: 187.7
click at [349, 284] on div "Start time (CDT) (required) 2025-09-22 23:00 End time (CDT) (required) 2025-09-…" at bounding box center [402, 275] width 708 height 55
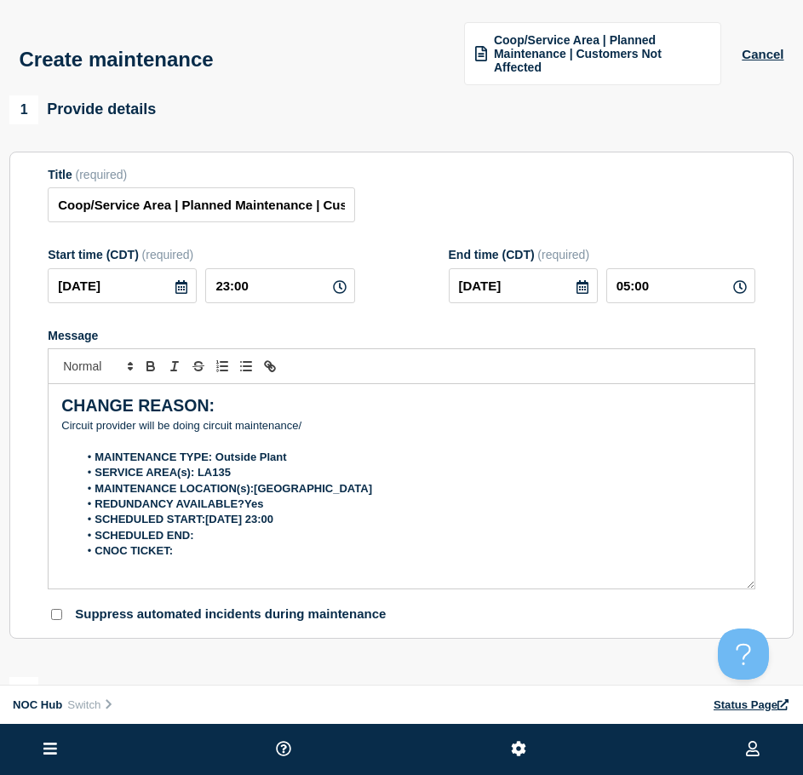
click at [220, 550] on li "CNOC TICKET:" at bounding box center [409, 550] width 663 height 15
click at [222, 542] on li "SCHEDULED END:" at bounding box center [409, 535] width 663 height 15
drag, startPoint x: 645, startPoint y: 289, endPoint x: 556, endPoint y: 292, distance: 89.4
click at [557, 289] on div "2025-09-23 05:00" at bounding box center [602, 285] width 307 height 35
click at [259, 538] on li "SCHEDULED END:2025-09-23" at bounding box center [409, 535] width 663 height 15
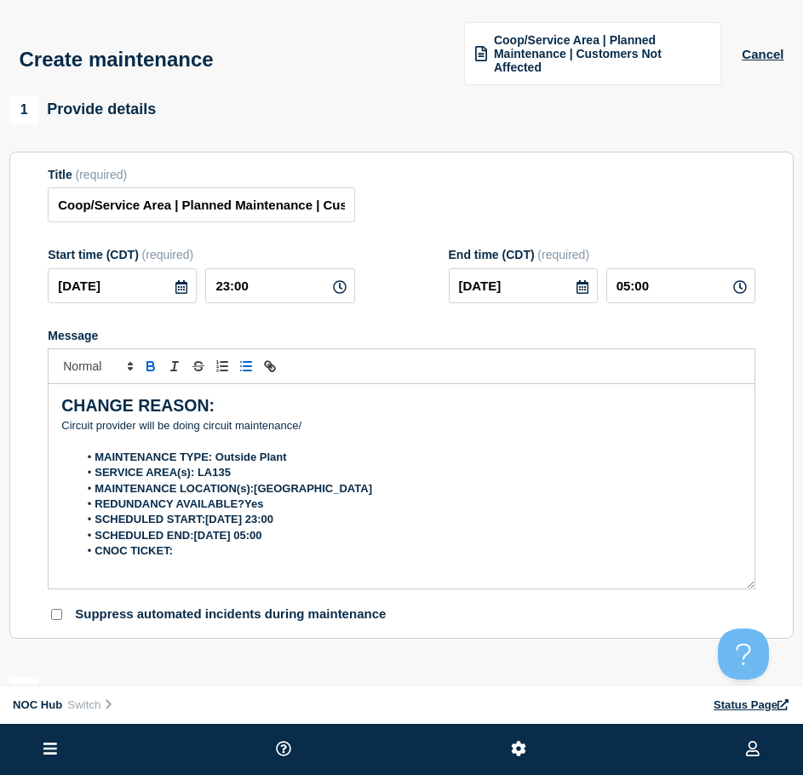
click at [232, 555] on li "CNOC TICKET:" at bounding box center [409, 550] width 663 height 15
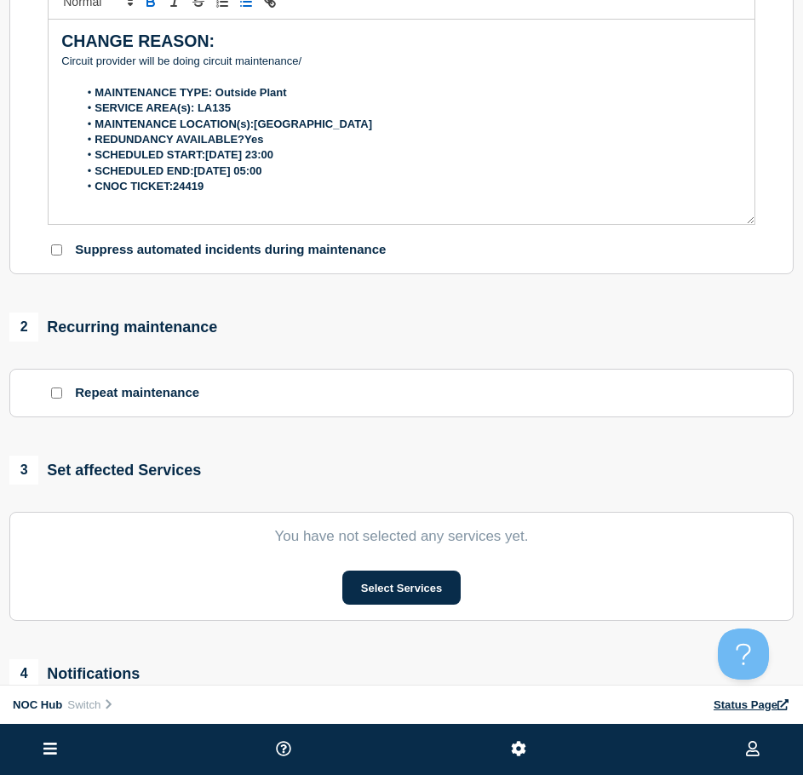
scroll to position [596, 0]
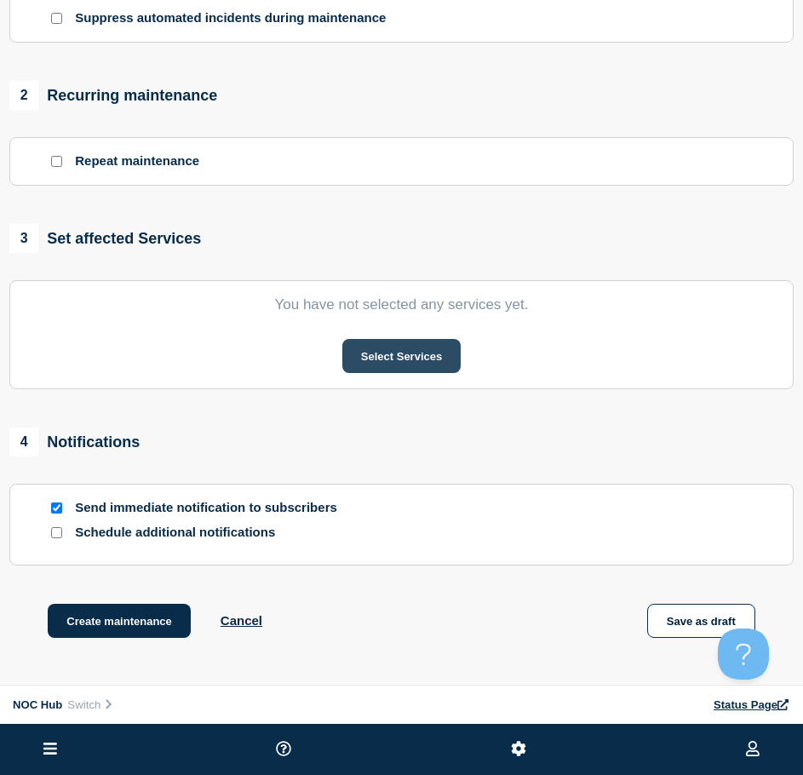
click at [420, 358] on button "Select Services" at bounding box center [401, 356] width 118 height 34
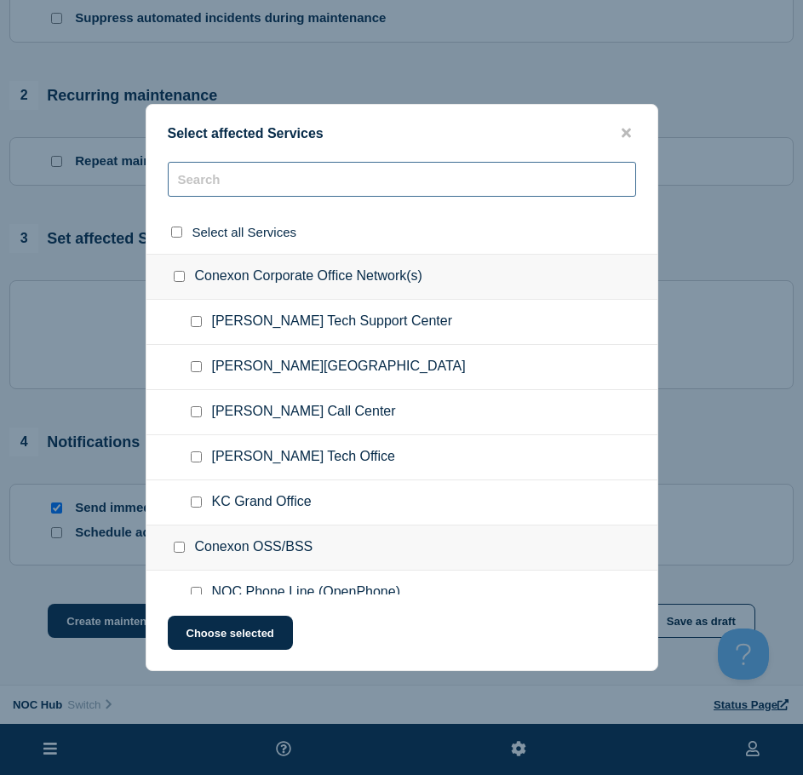
drag, startPoint x: 266, startPoint y: 169, endPoint x: 267, endPoint y: 178, distance: 9.5
click at [266, 169] on input "text" at bounding box center [402, 179] width 468 height 35
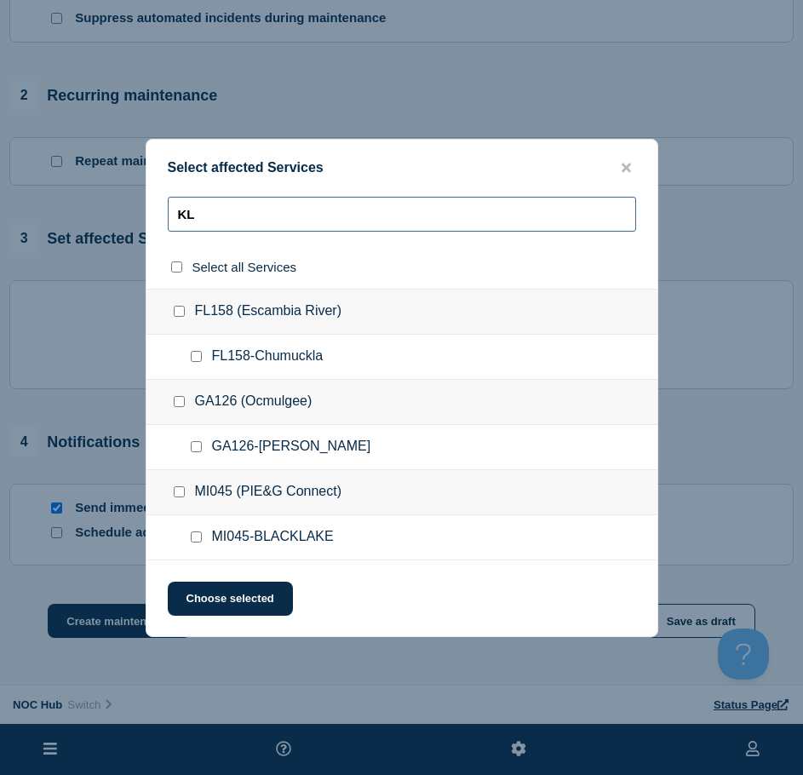
type input "K"
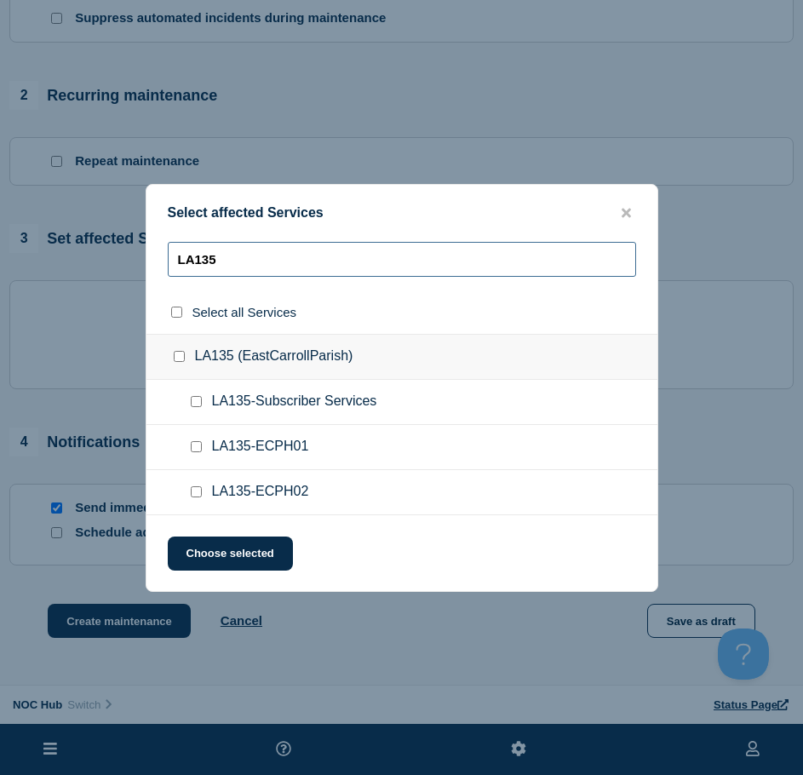
type input "LA135"
click at [193, 406] on input "LA135-Subscriber Services checkbox" at bounding box center [196, 401] width 11 height 11
checkbox input "true"
drag, startPoint x: 260, startPoint y: 262, endPoint x: -43, endPoint y: 245, distance: 303.6
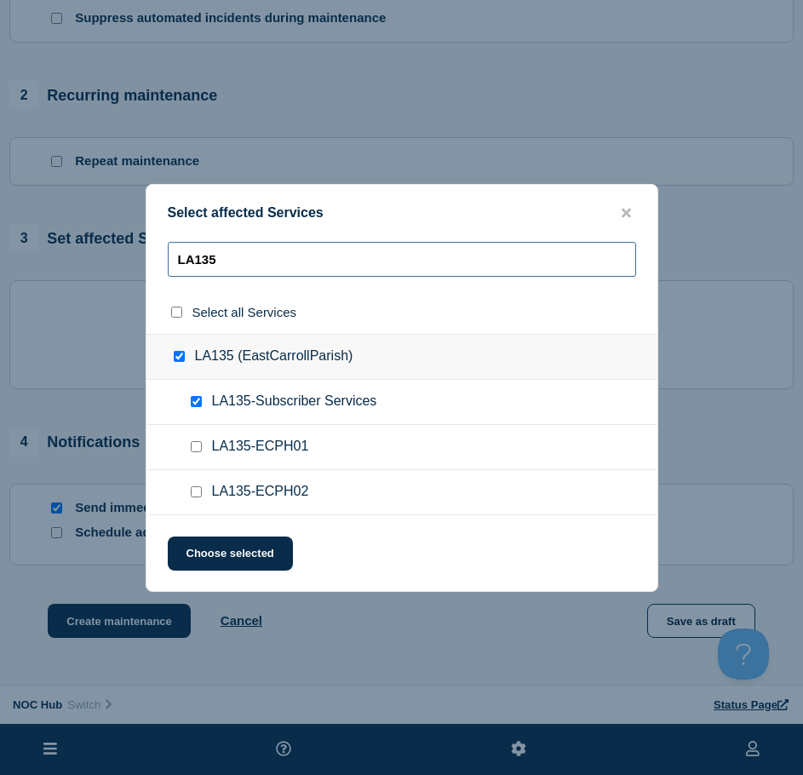
type input "V"
checkbox input "true"
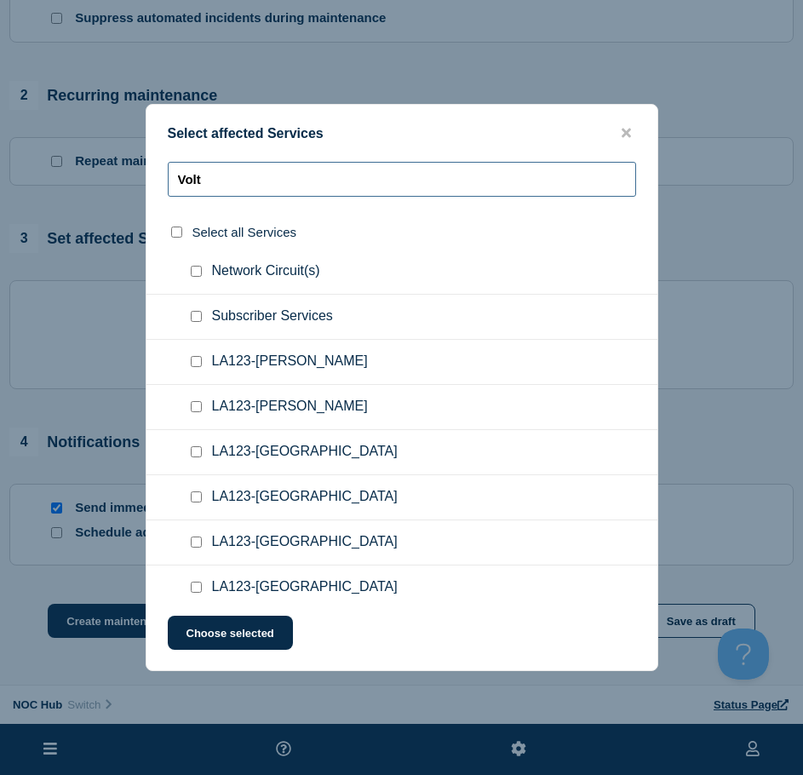
scroll to position [170, 0]
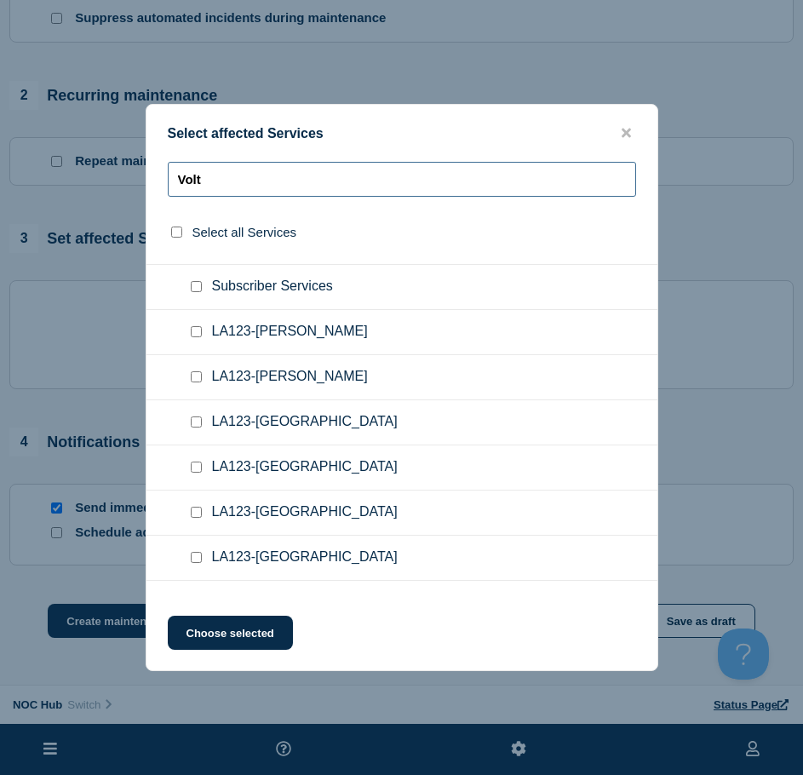
type input "Volt"
click at [205, 382] on div at bounding box center [199, 377] width 25 height 17
click at [203, 381] on div at bounding box center [199, 377] width 25 height 17
click at [201, 382] on input "LA123-Baskin checkbox" at bounding box center [196, 376] width 11 height 11
checkbox input "true"
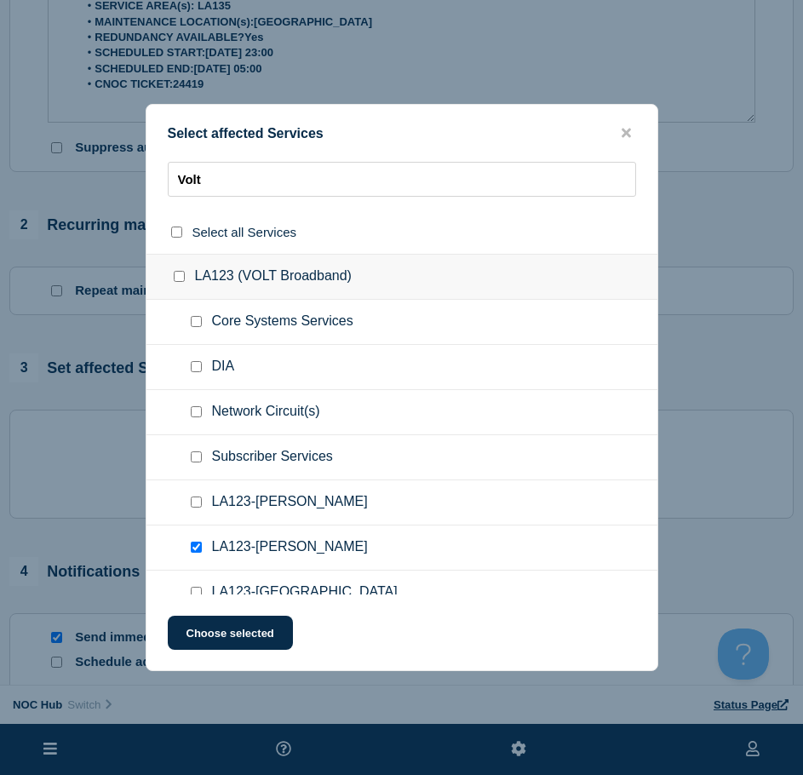
scroll to position [426, 0]
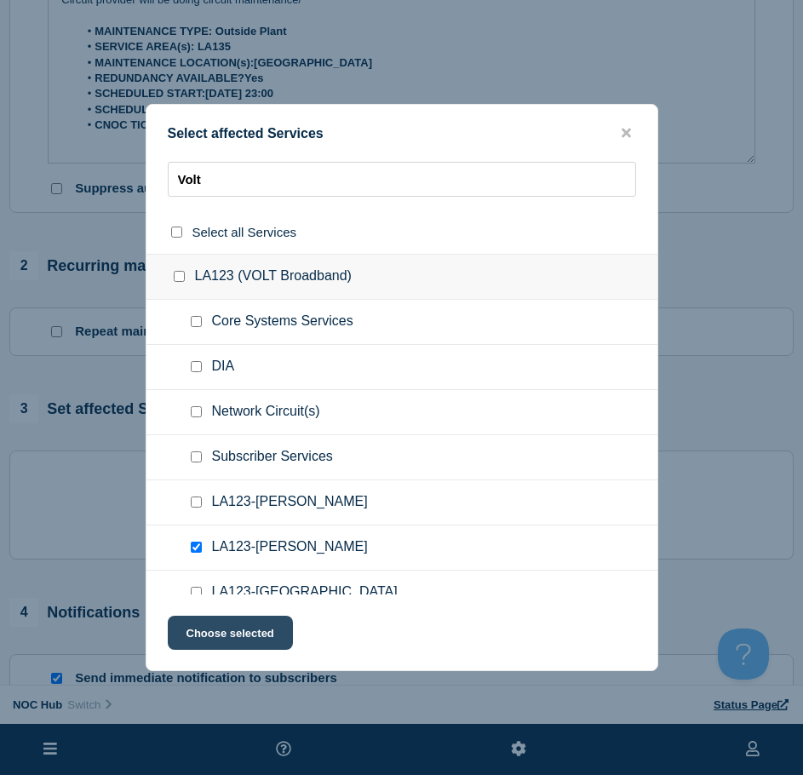
drag, startPoint x: 230, startPoint y: 649, endPoint x: 229, endPoint y: 633, distance: 16.2
click at [227, 644] on button "Choose selected" at bounding box center [230, 633] width 125 height 34
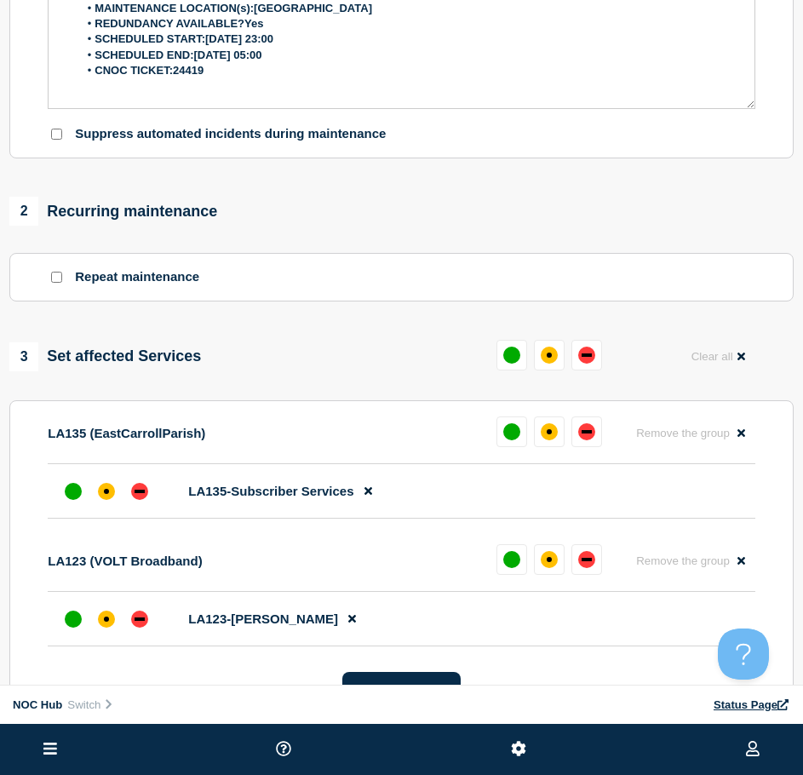
scroll to position [511, 0]
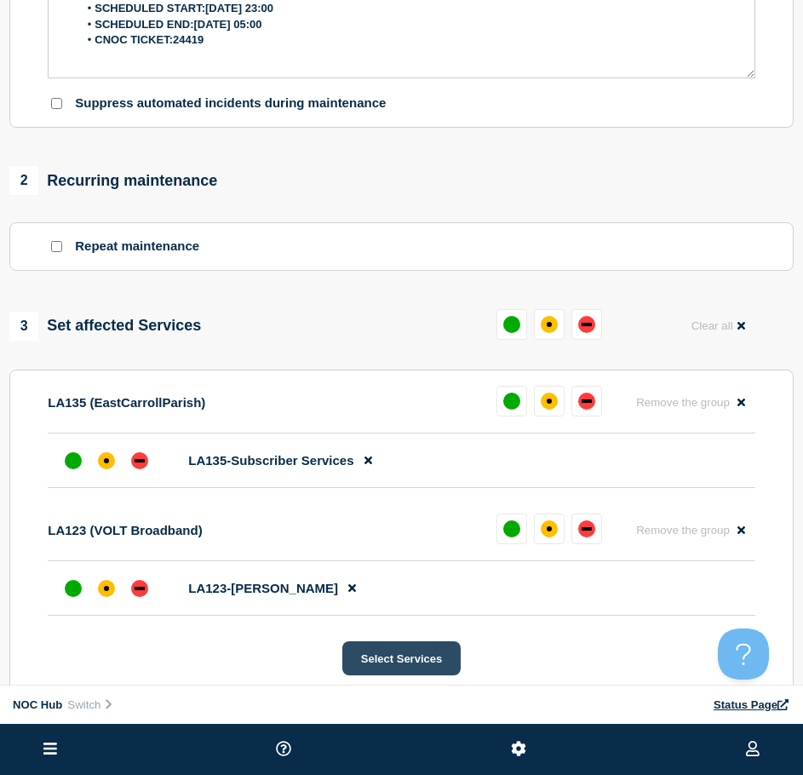
click at [396, 656] on button "Select Services" at bounding box center [401, 658] width 118 height 34
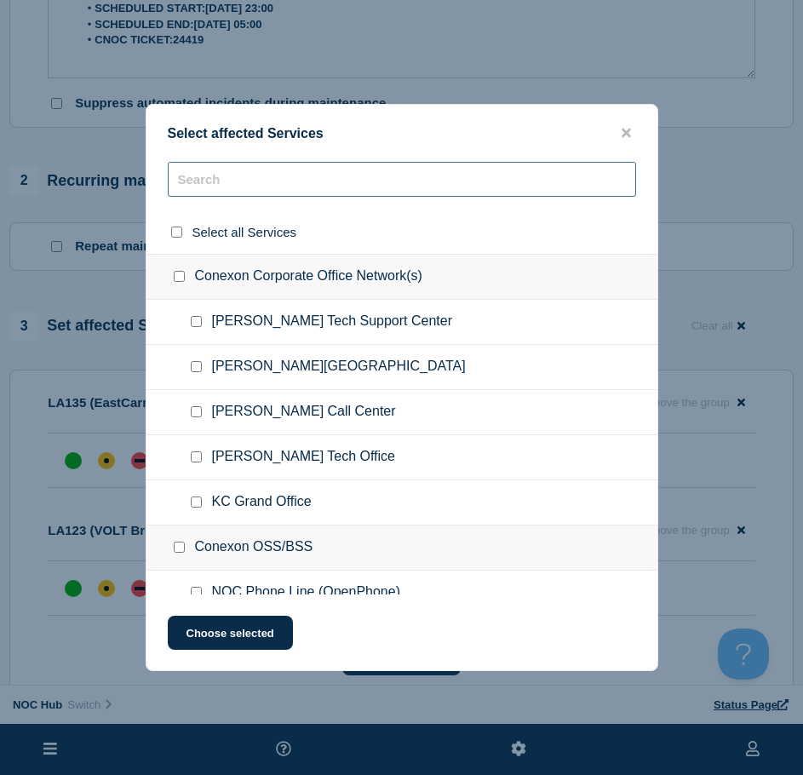
drag, startPoint x: 232, startPoint y: 177, endPoint x: 241, endPoint y: 180, distance: 10.0
click at [232, 177] on input "text" at bounding box center [402, 179] width 468 height 35
type input "V"
checkbox input "true"
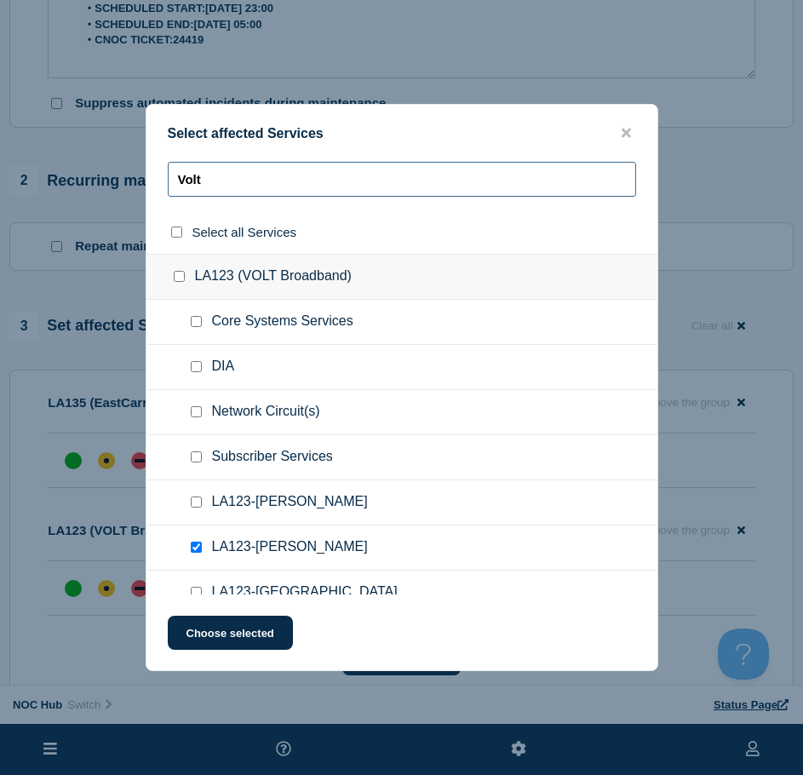
type input "Volt"
click at [197, 456] on input "Subscriber Services checkbox" at bounding box center [196, 456] width 11 height 11
checkbox input "true"
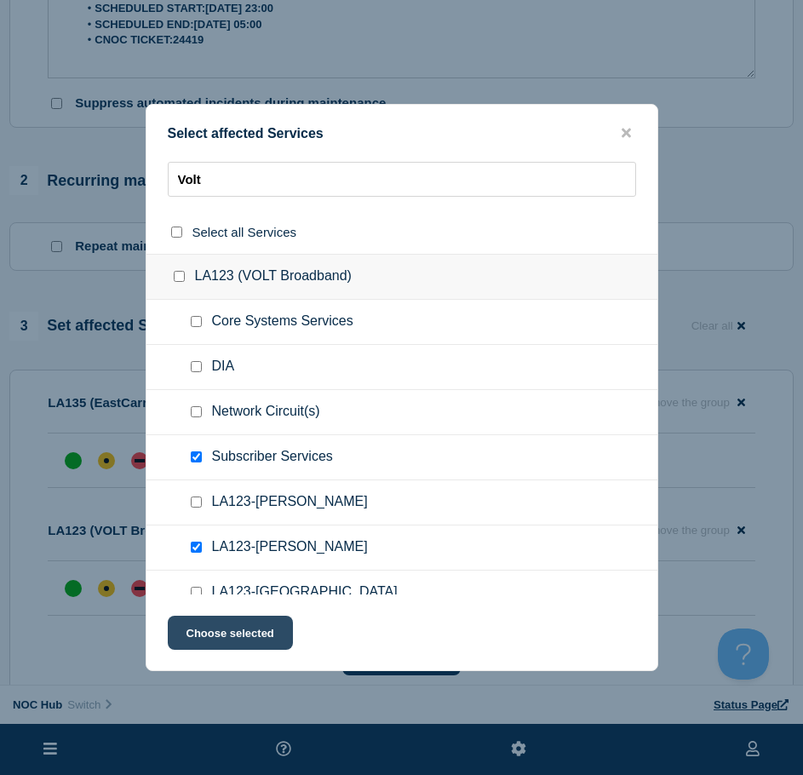
click at [222, 620] on button "Choose selected" at bounding box center [230, 633] width 125 height 34
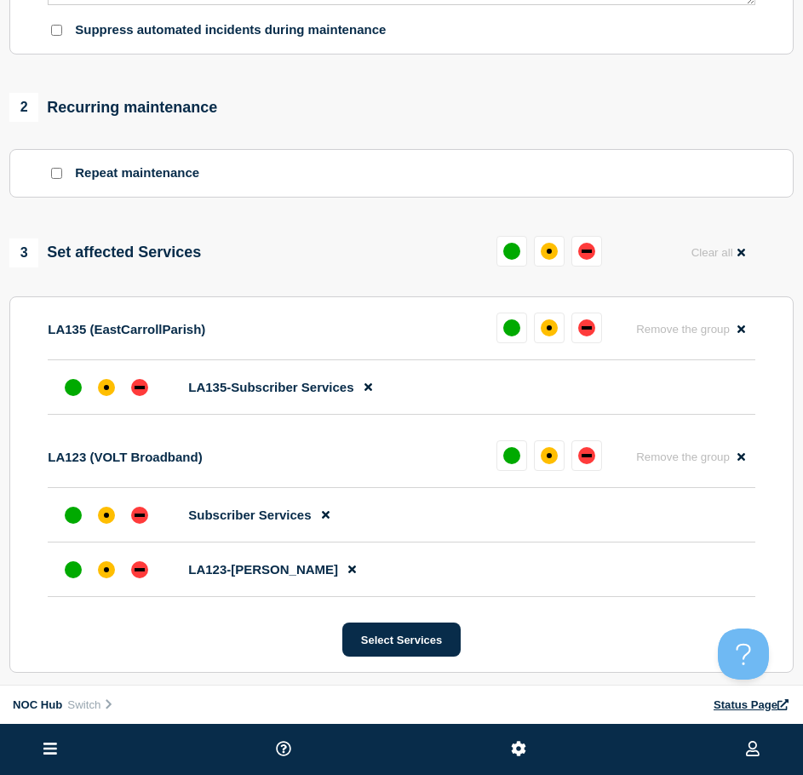
scroll to position [681, 0]
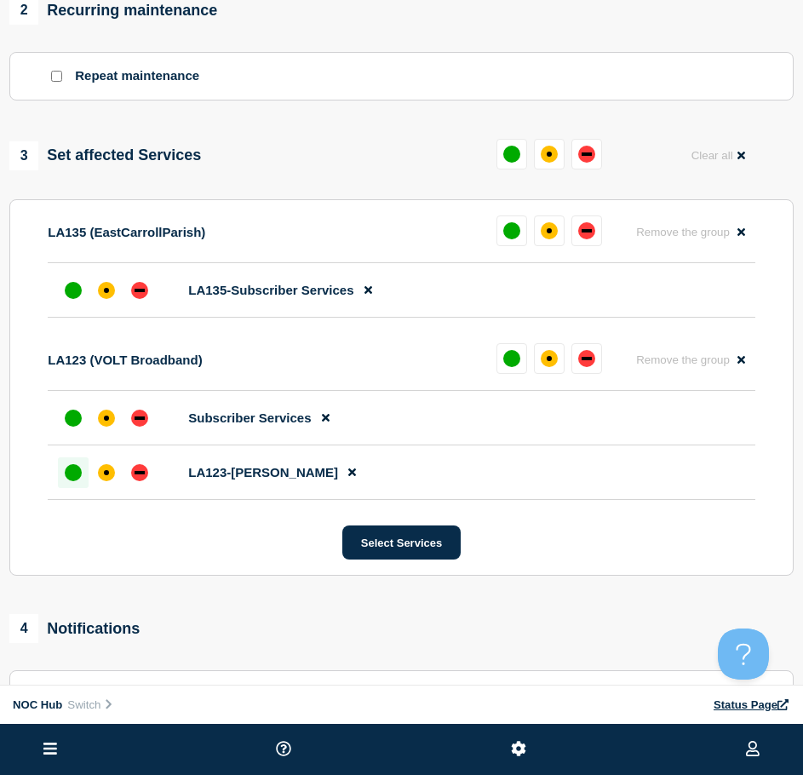
drag, startPoint x: 76, startPoint y: 471, endPoint x: 81, endPoint y: 453, distance: 18.6
click at [76, 469] on div "up" at bounding box center [73, 472] width 17 height 17
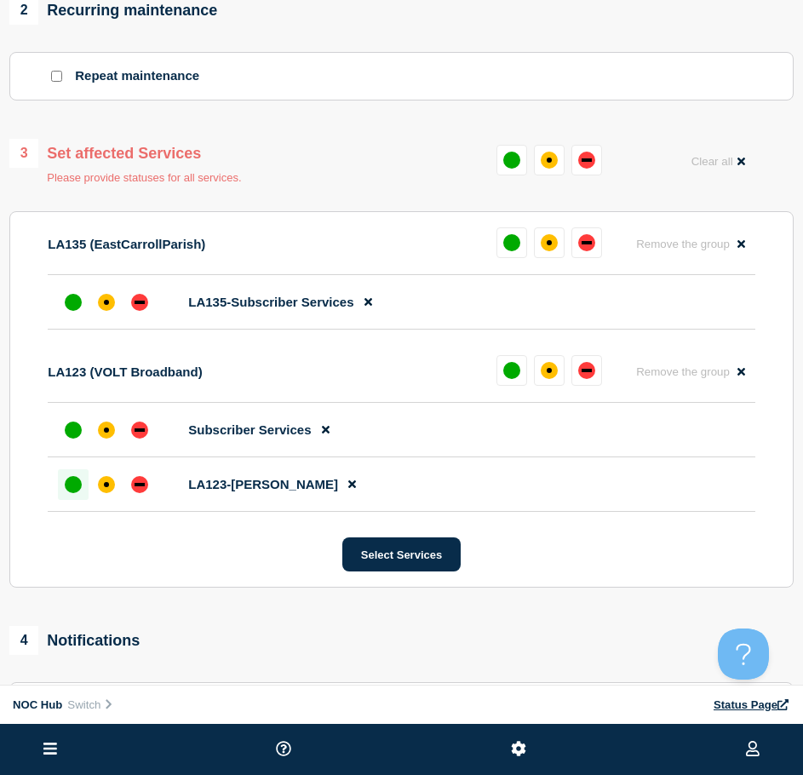
click at [72, 373] on p "LA123 (VOLT Broadband)" at bounding box center [125, 371] width 154 height 14
click at [75, 423] on div "up" at bounding box center [73, 429] width 17 height 17
click at [66, 301] on div "up" at bounding box center [73, 302] width 17 height 17
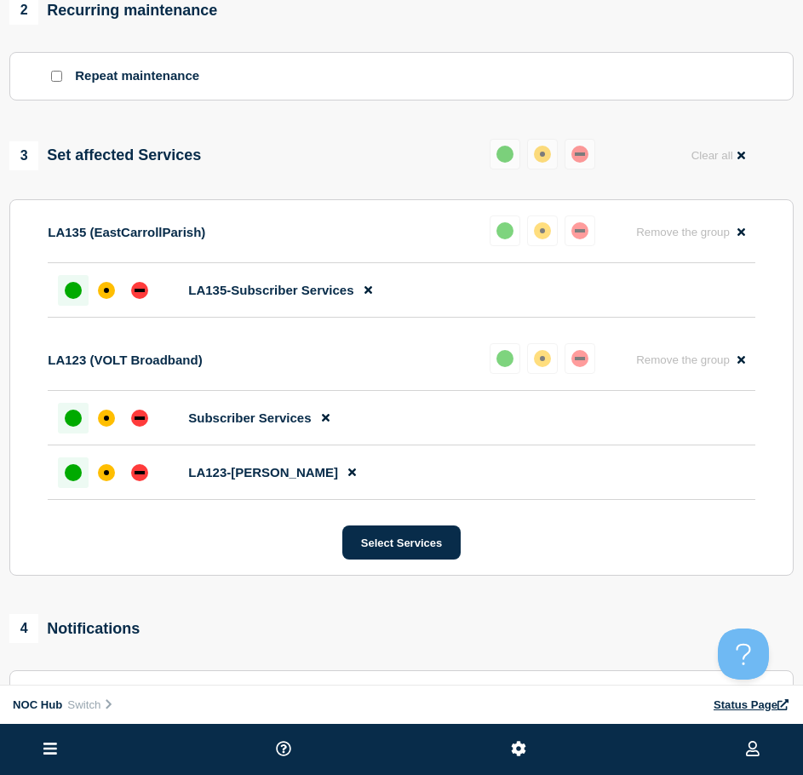
scroll to position [937, 0]
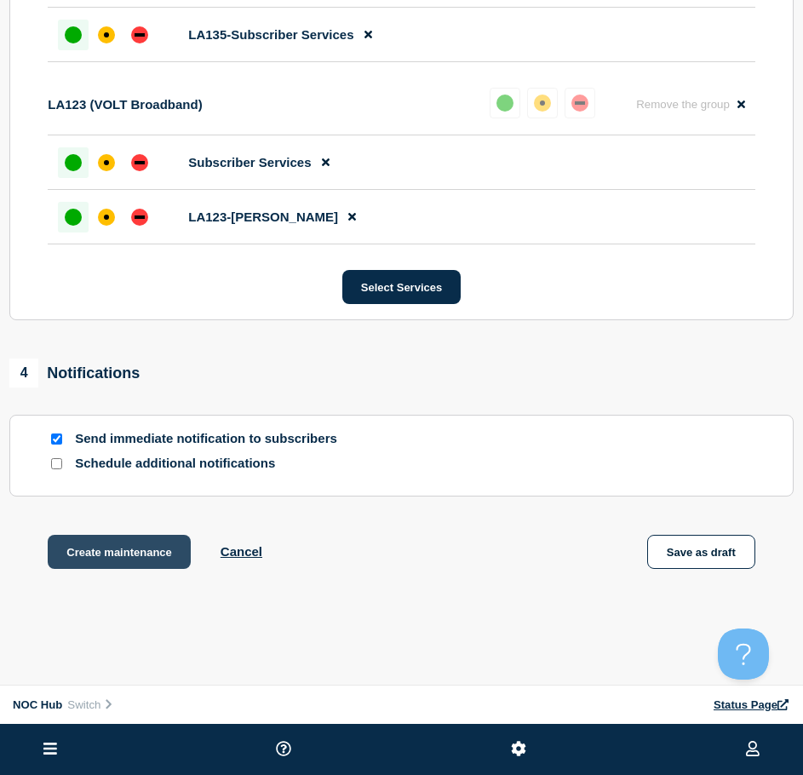
click at [90, 545] on button "Create maintenance" at bounding box center [119, 552] width 143 height 34
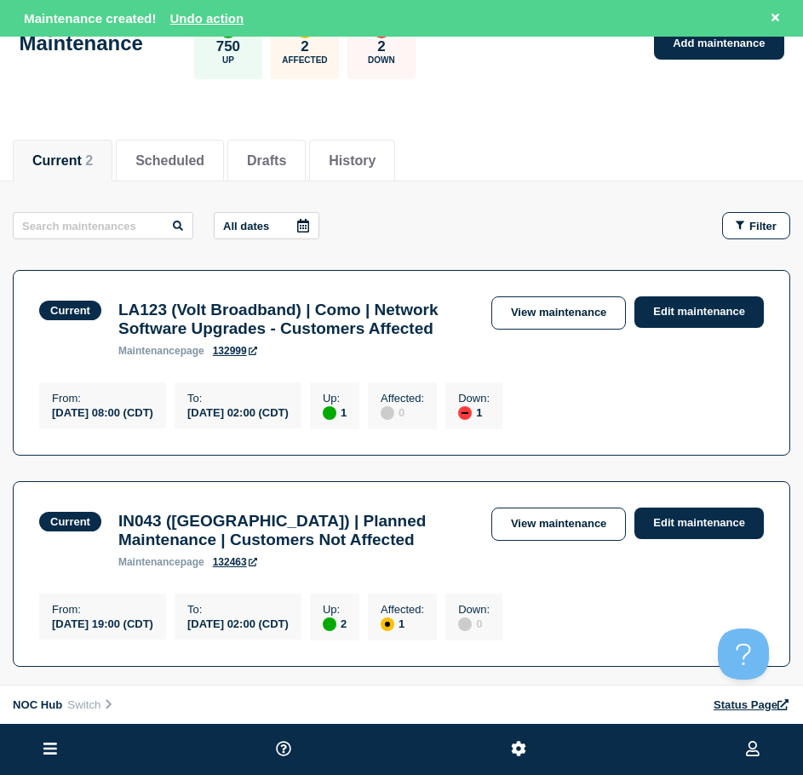
scroll to position [85, 0]
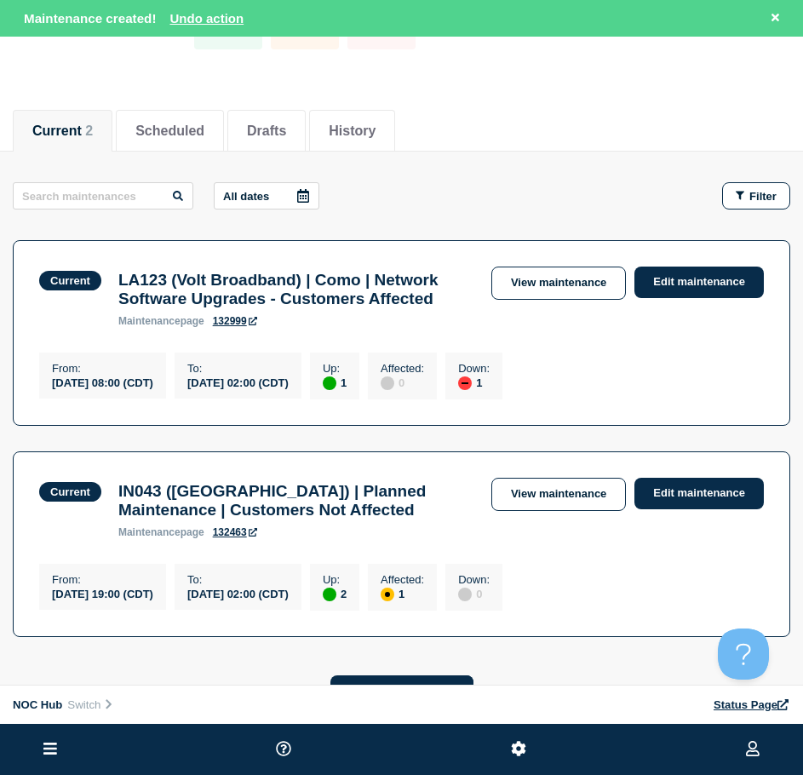
click at [302, 194] on icon at bounding box center [303, 196] width 14 height 14
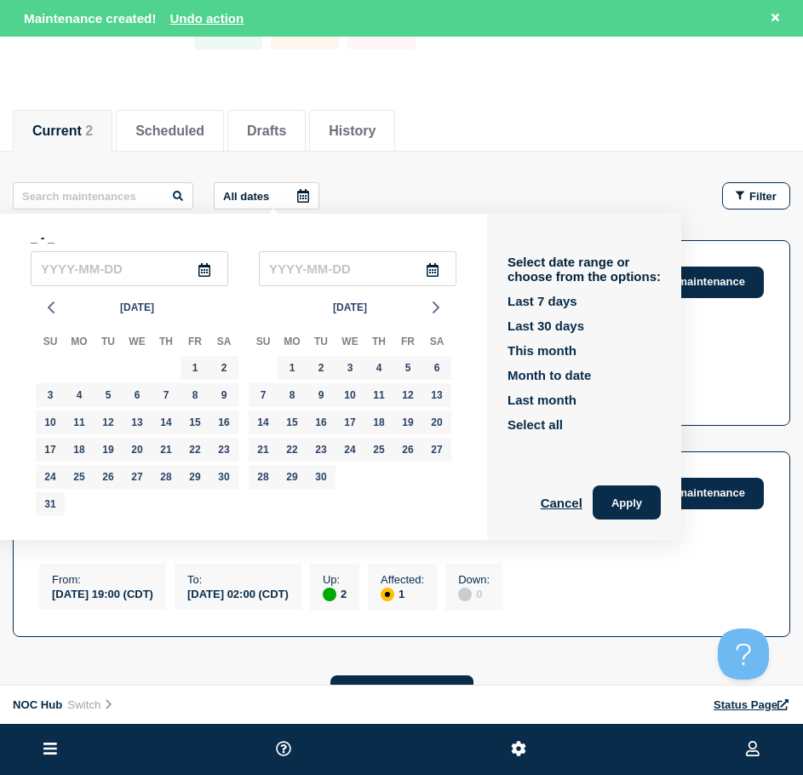
click at [440, 185] on div "All dates _ - _ Aug 2025 Su Mo Tu We Th Fr Sa 27 28 29 30 31 1 2 3 4 5 6 7 8 9 …" at bounding box center [401, 195] width 777 height 27
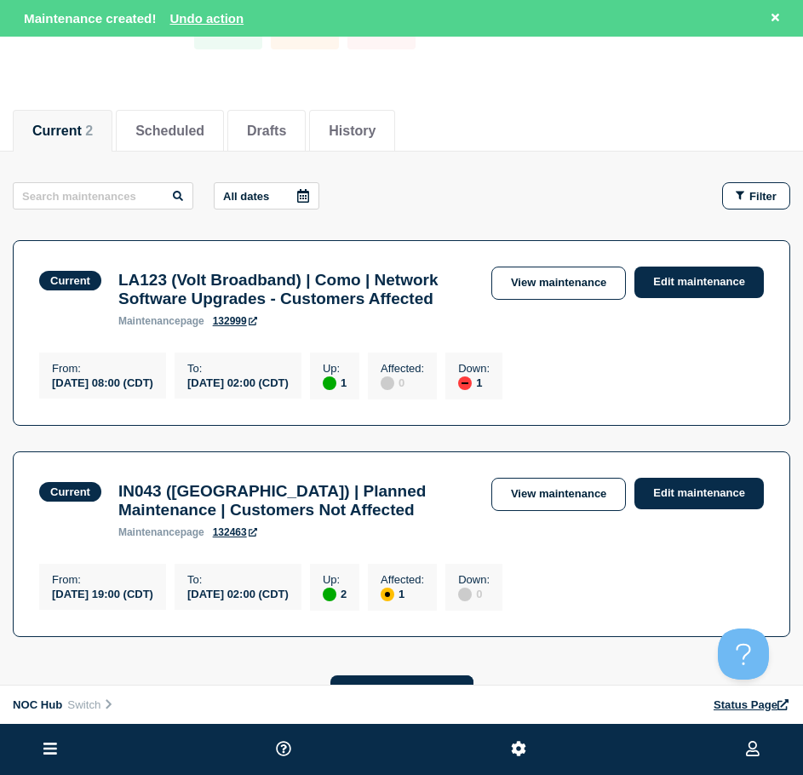
click at [296, 194] on div at bounding box center [303, 196] width 31 height 26
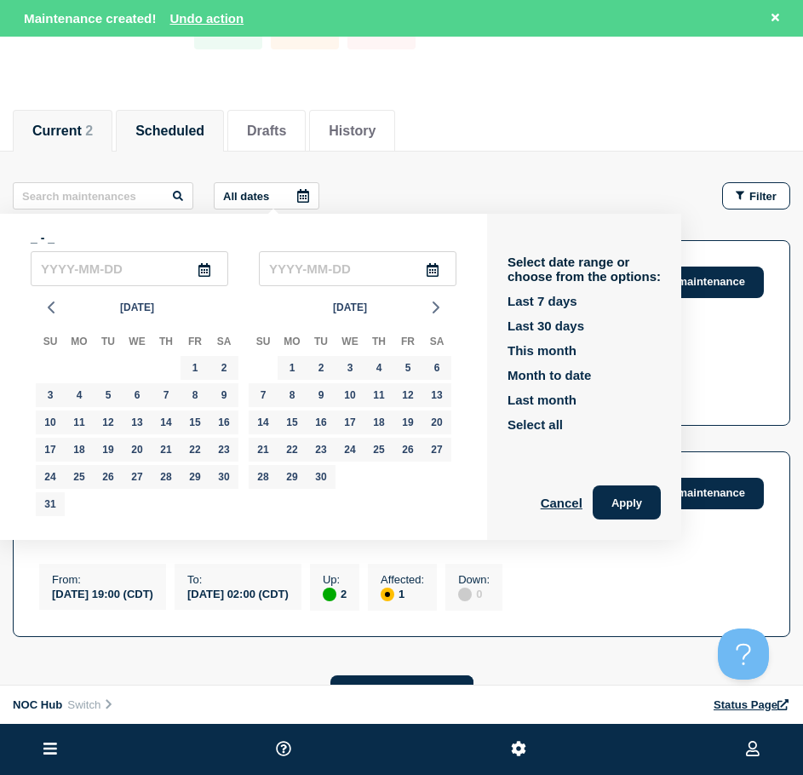
click at [216, 140] on li "Scheduled" at bounding box center [170, 131] width 108 height 42
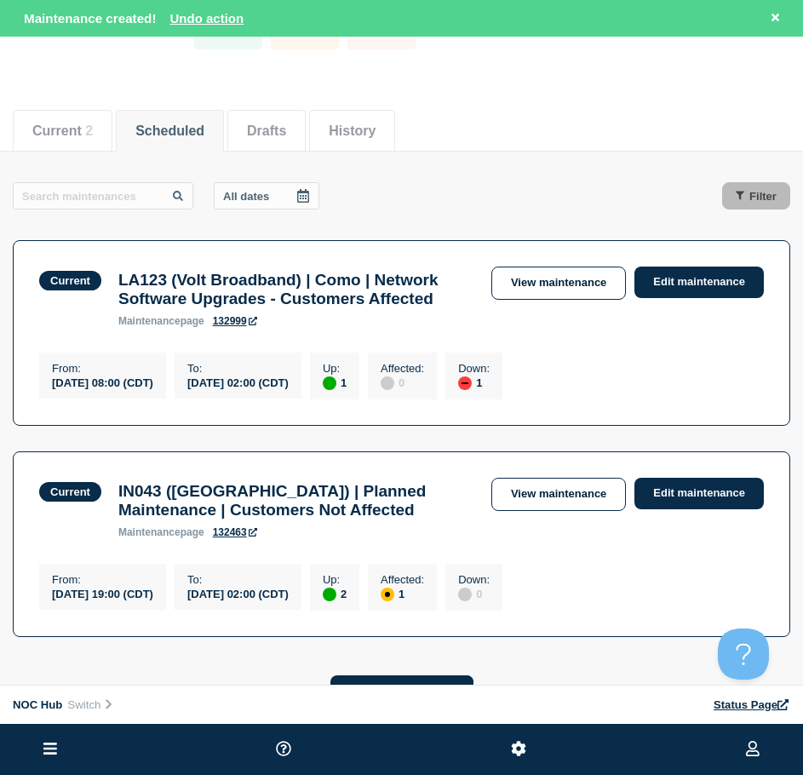
click at [308, 199] on icon at bounding box center [303, 196] width 14 height 14
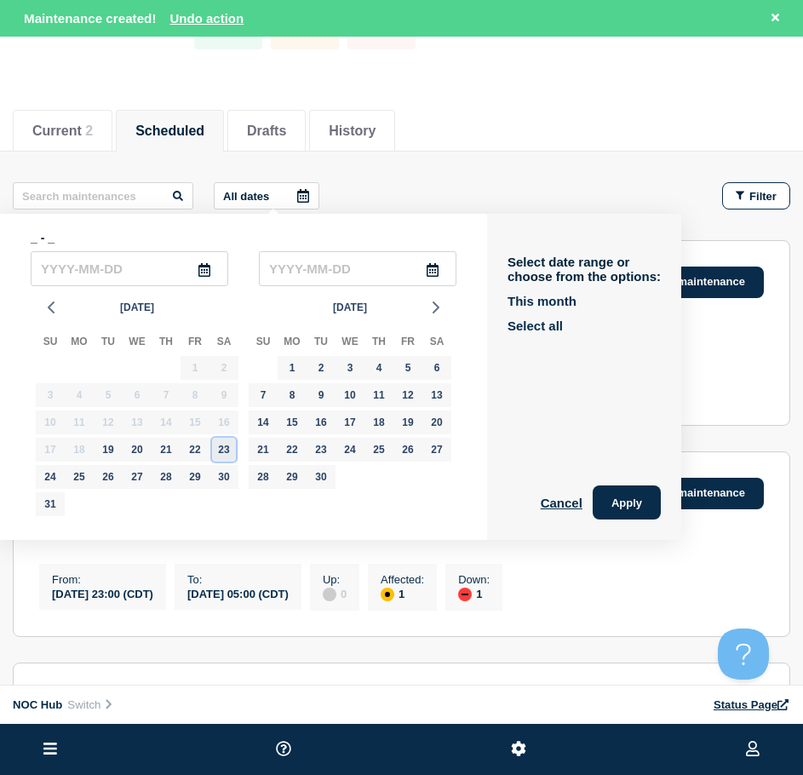
click at [231, 459] on div "23" at bounding box center [224, 450] width 24 height 24
type input "2025-08-23"
click at [219, 456] on div "23" at bounding box center [224, 450] width 24 height 24
type input "2025-08-23"
click at [323, 450] on div "23" at bounding box center [321, 450] width 24 height 24
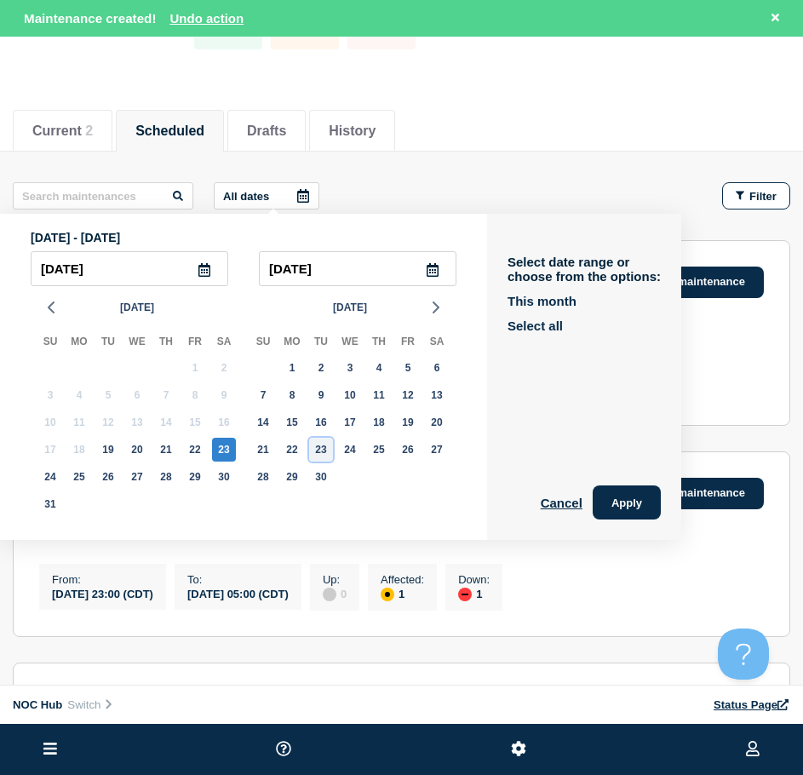
type input "2025-09-23"
click at [327, 449] on div "23" at bounding box center [321, 450] width 24 height 24
type input "2025-09-23"
click at [621, 501] on button "Apply" at bounding box center [627, 502] width 68 height 34
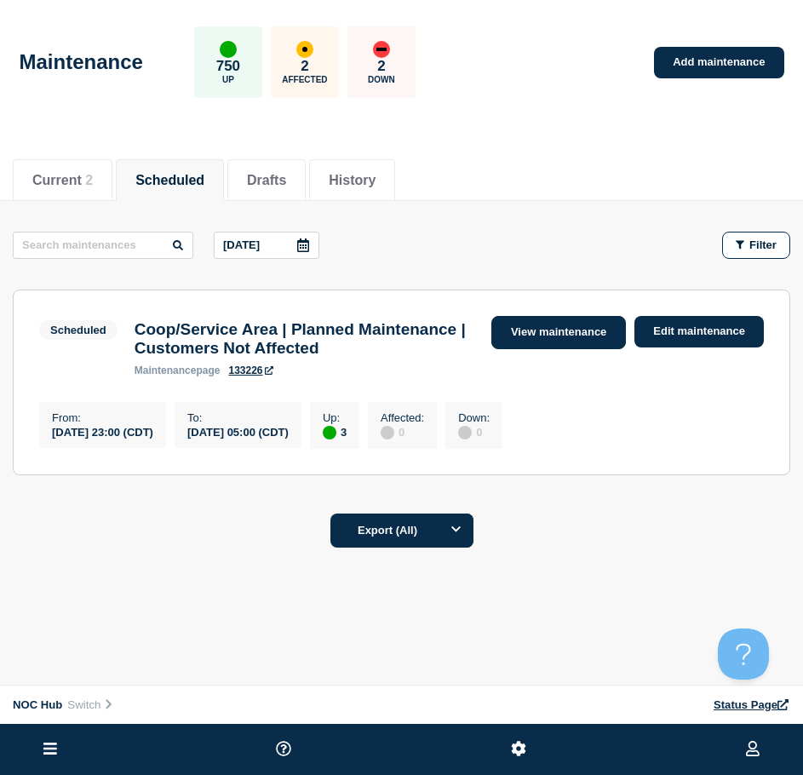
click at [564, 337] on link "View maintenance" at bounding box center [558, 332] width 135 height 33
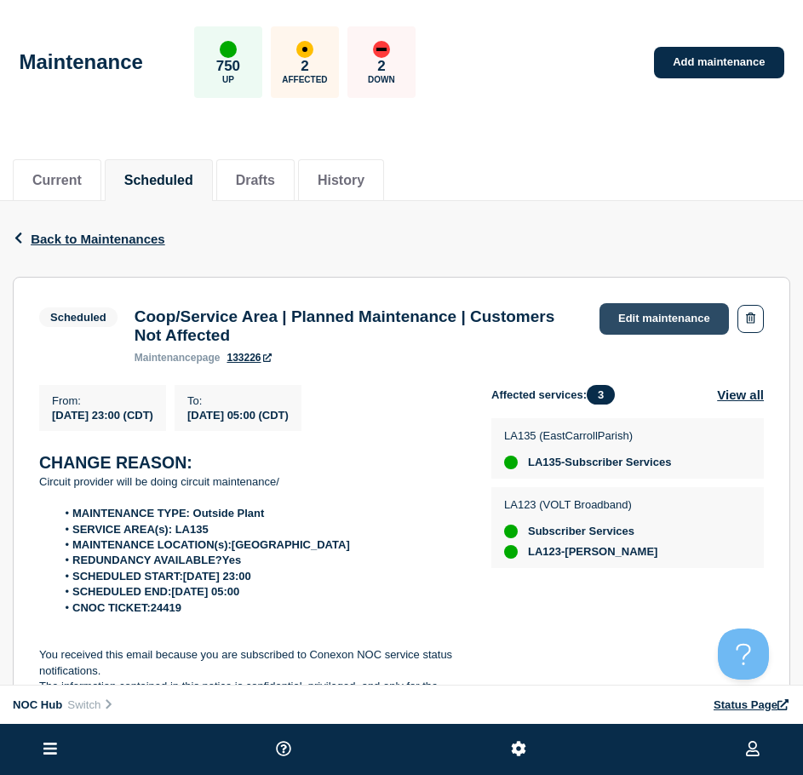
click at [633, 321] on link "Edit maintenance" at bounding box center [663, 319] width 129 height 32
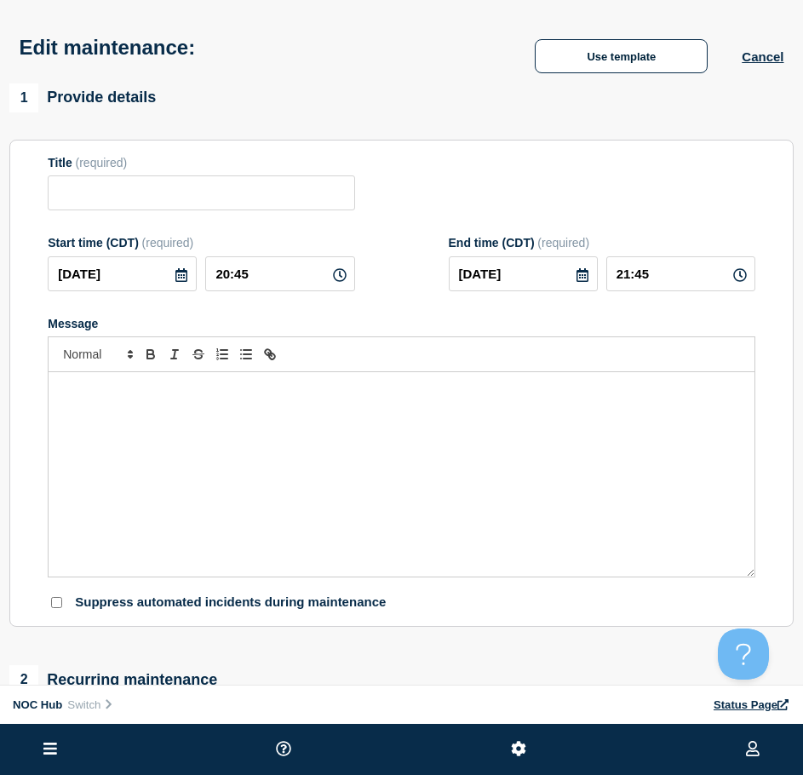
type input "Coop/Service Area | Planned Maintenance | Customers Not Affected"
type input "[DATE]"
type input "23:00"
type input "2025-09-23"
type input "05:00"
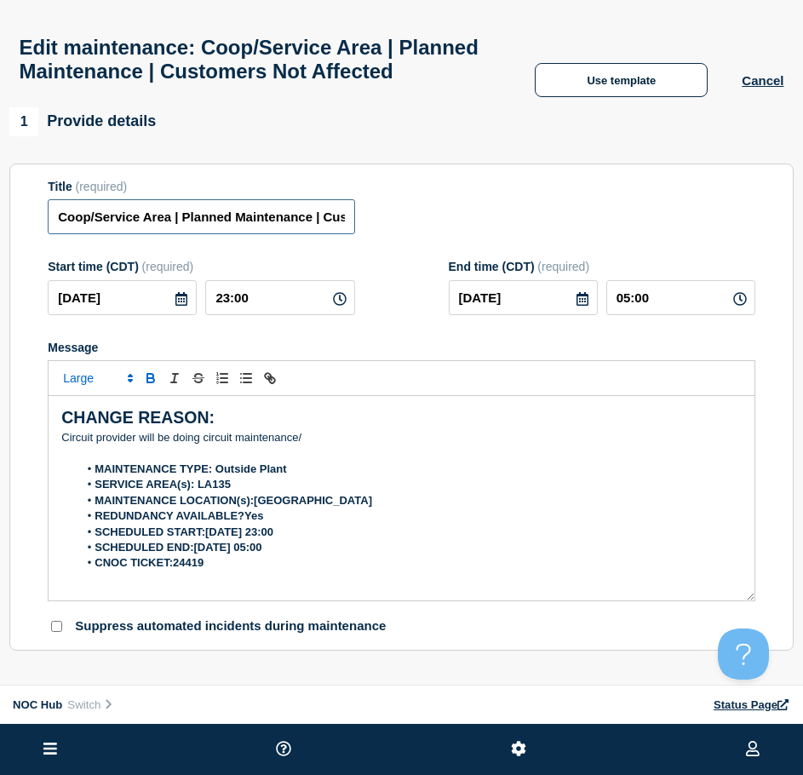
drag, startPoint x: 172, startPoint y: 252, endPoint x: -24, endPoint y: 265, distance: 196.2
click at [0, 265] on html "Home Hub Operations Overview Incident Maintenance Platform Alert Subscribers Te…" at bounding box center [401, 387] width 803 height 775
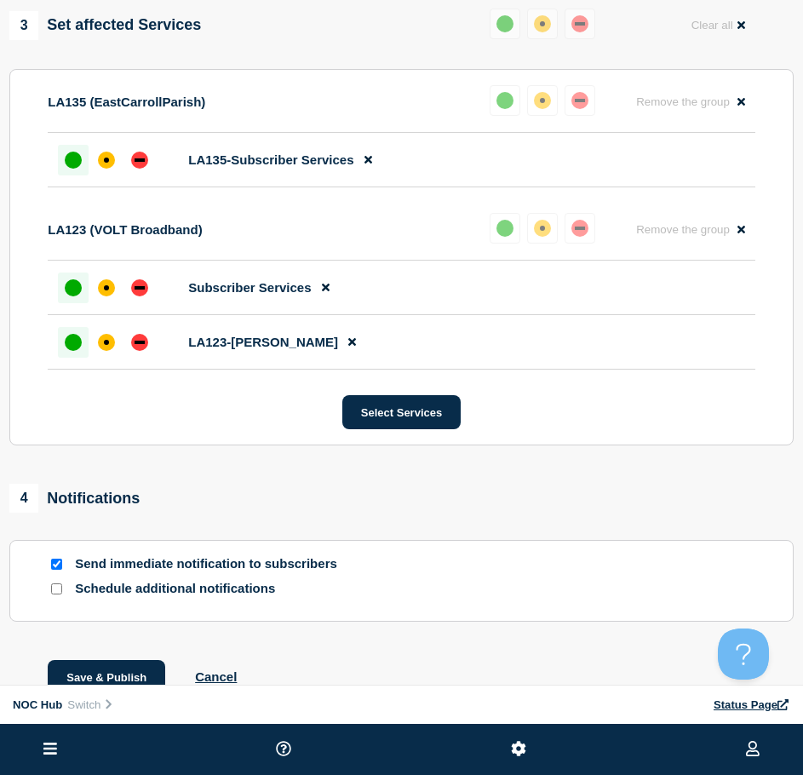
scroll to position [851, 0]
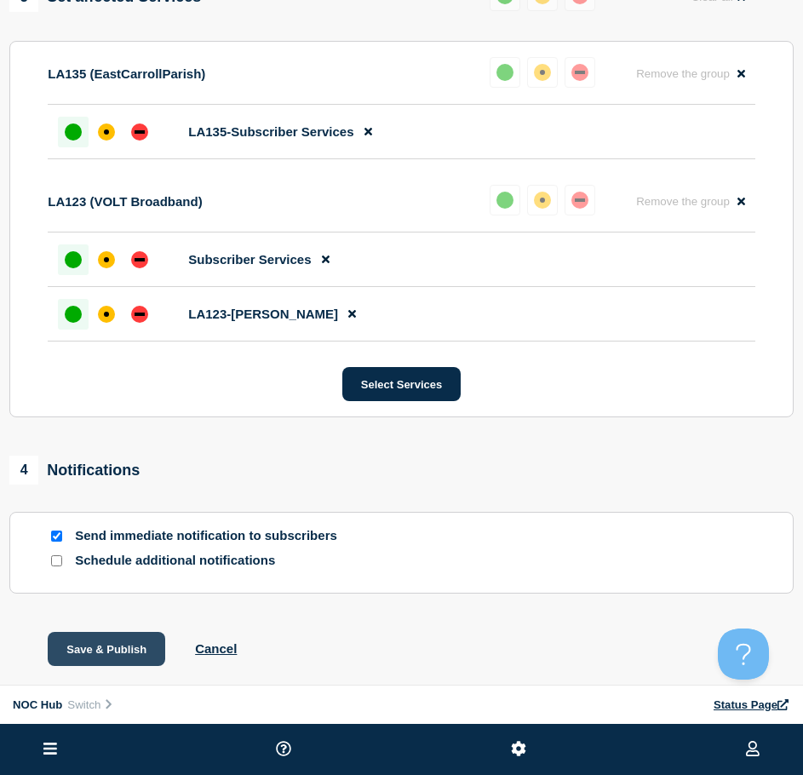
type input "LA135 ECPH | Planned Maintenance | Customers Not Affected"
click at [105, 653] on button "Save & Publish" at bounding box center [106, 649] width 117 height 34
